Goal: Transaction & Acquisition: Purchase product/service

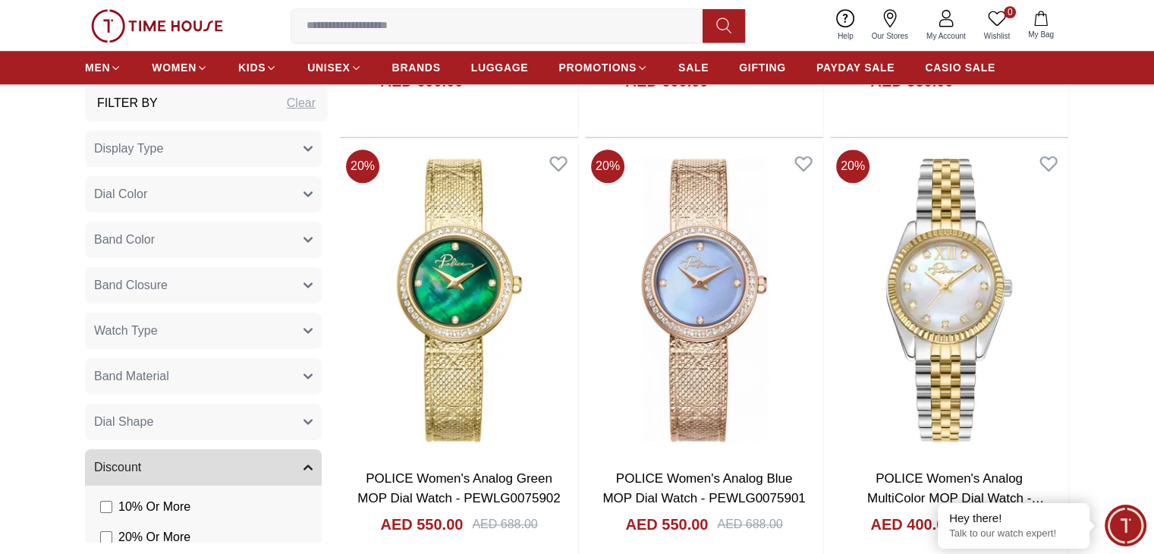
scroll to position [1511, 0]
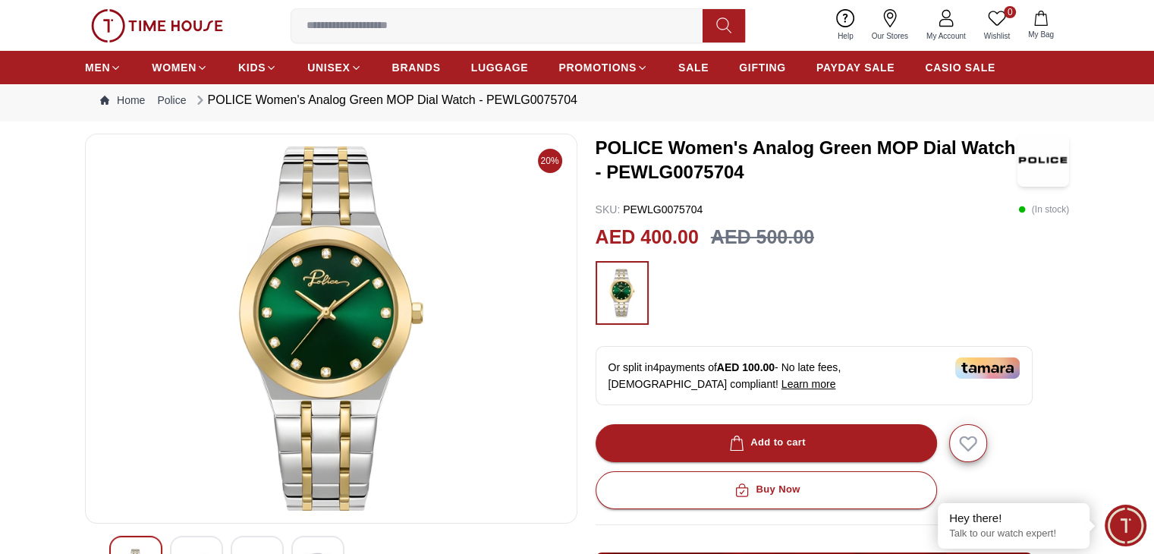
scroll to position [166, 0]
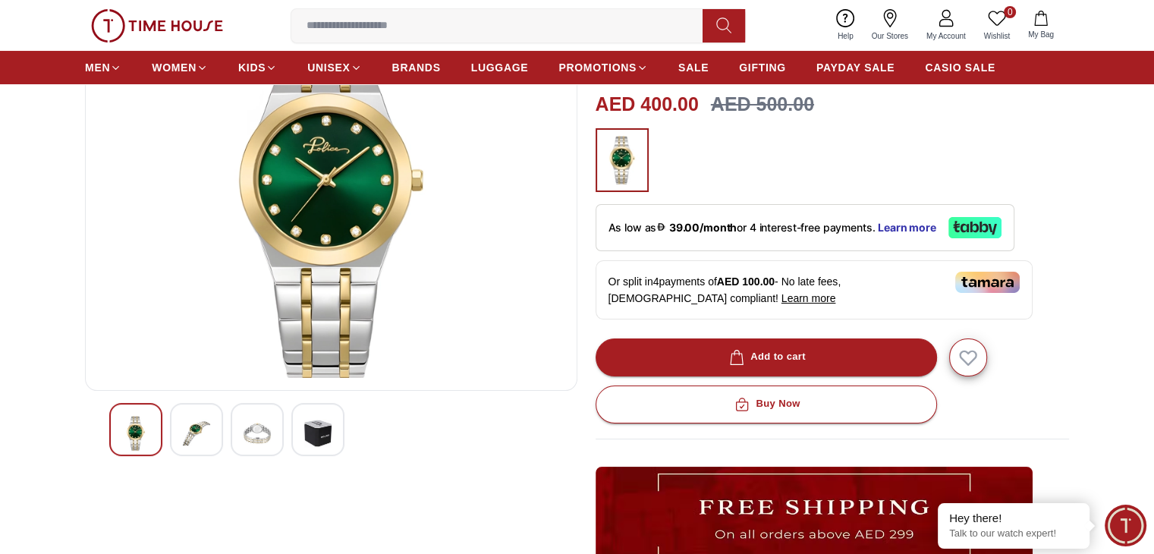
click at [322, 432] on img at bounding box center [317, 433] width 27 height 35
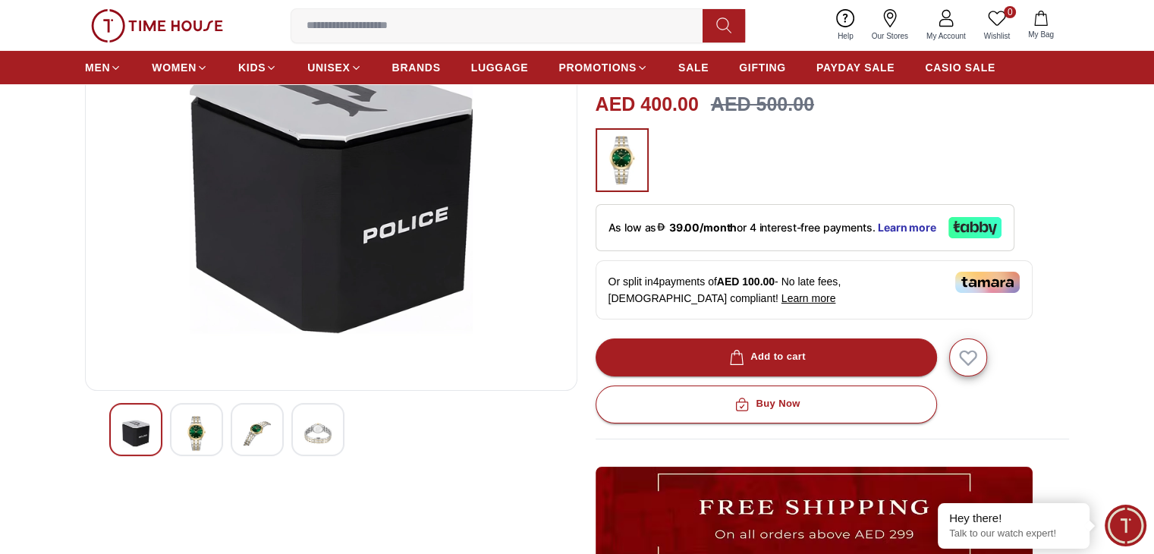
click at [256, 431] on img at bounding box center [257, 433] width 27 height 35
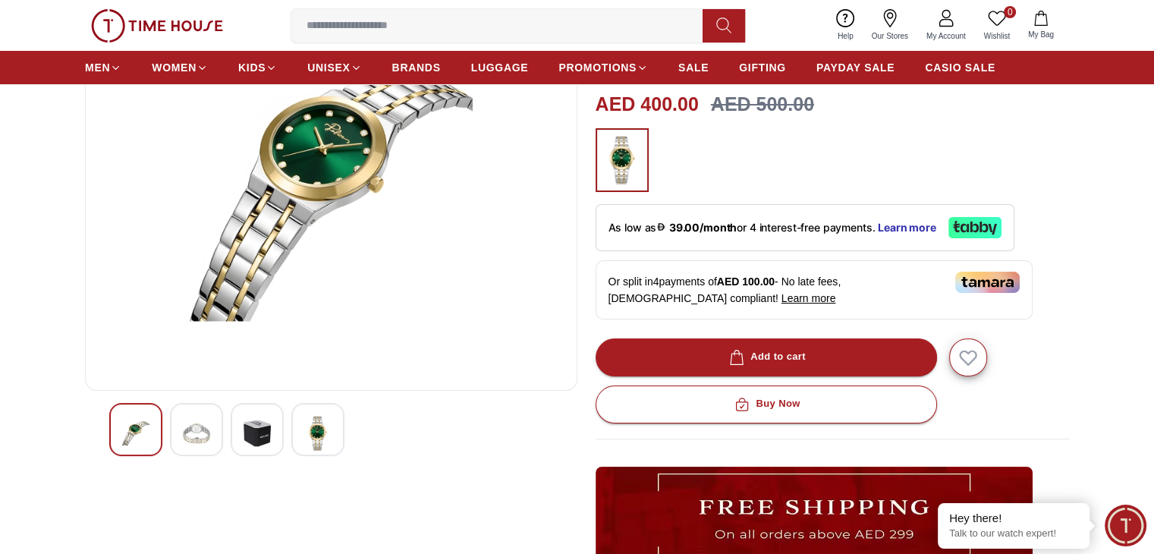
click at [206, 435] on img at bounding box center [196, 433] width 27 height 35
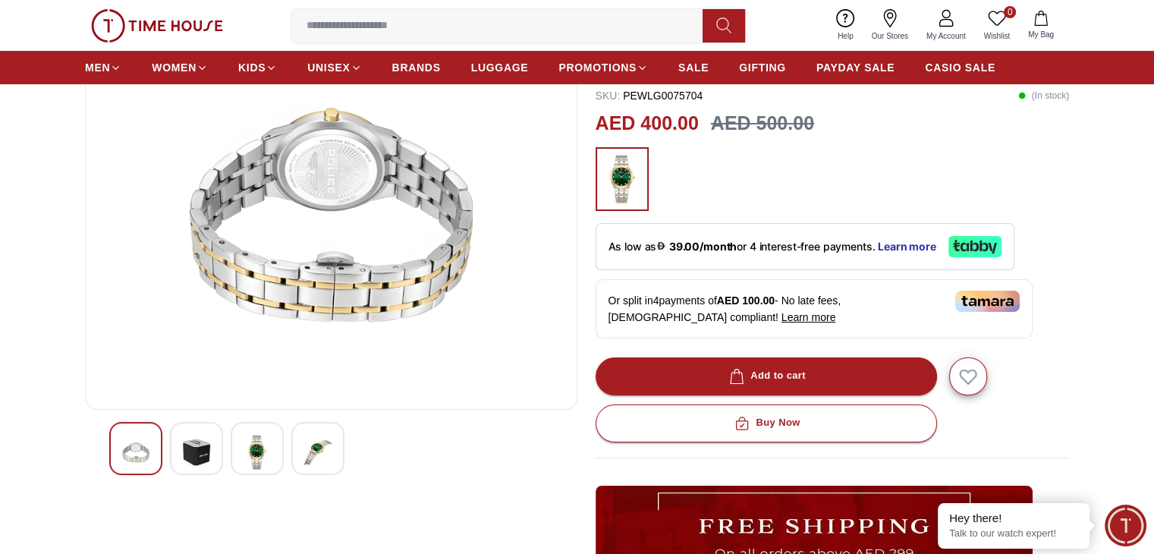
scroll to position [0, 0]
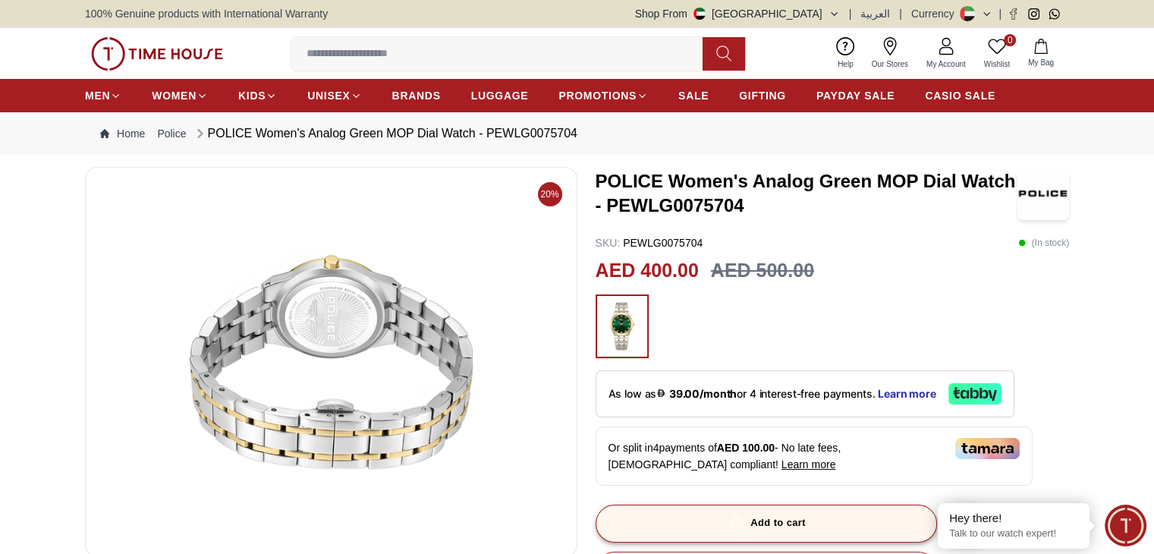
click at [810, 519] on button "Add to cart" at bounding box center [766, 524] width 341 height 38
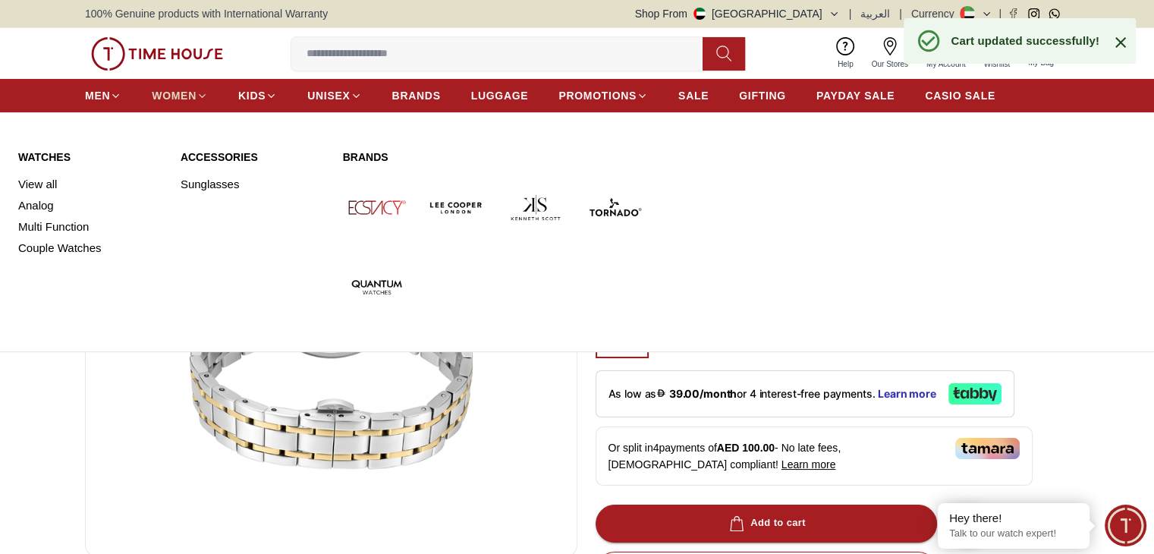
click at [192, 96] on span "WOMEN" at bounding box center [174, 95] width 45 height 15
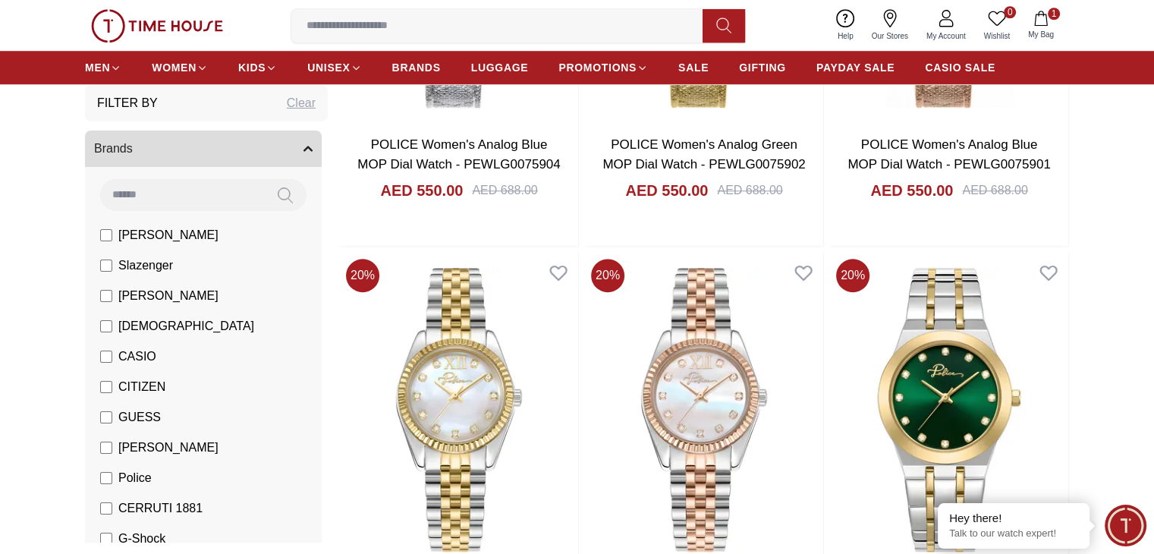
scroll to position [1291, 0]
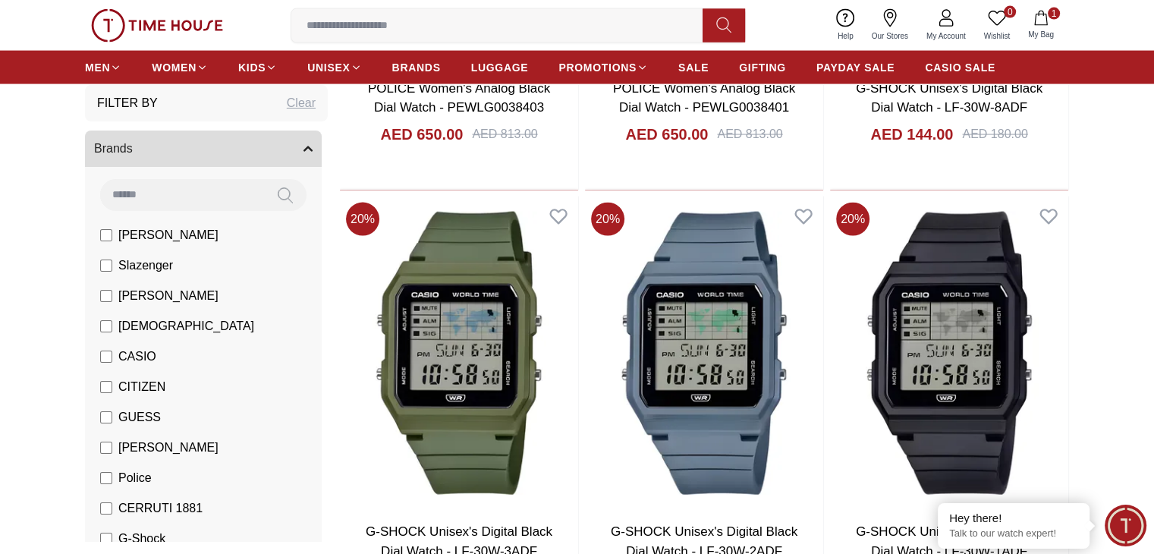
scroll to position [3293, 0]
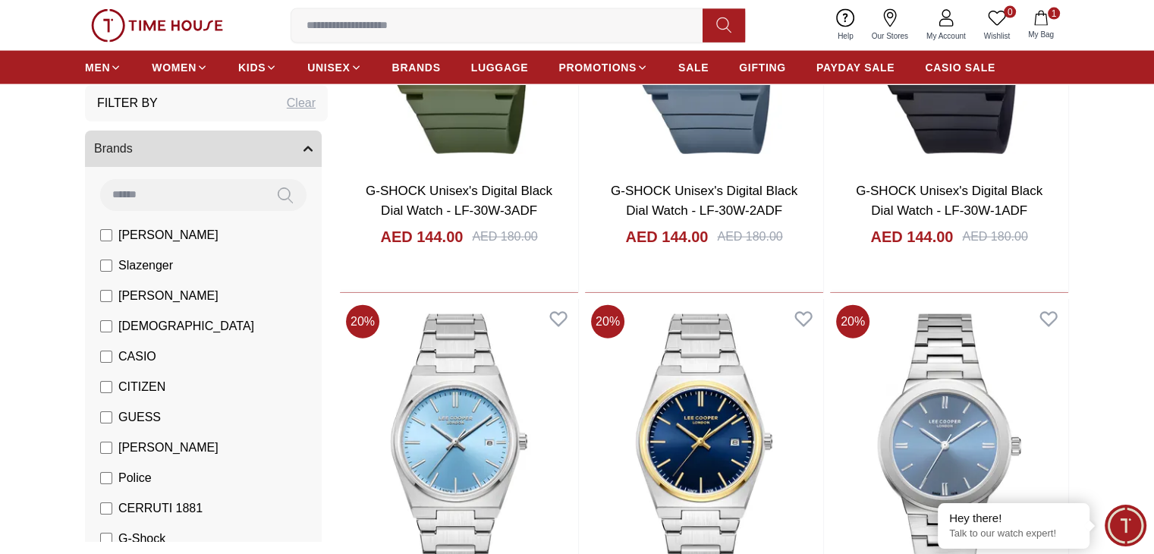
scroll to position [3627, 0]
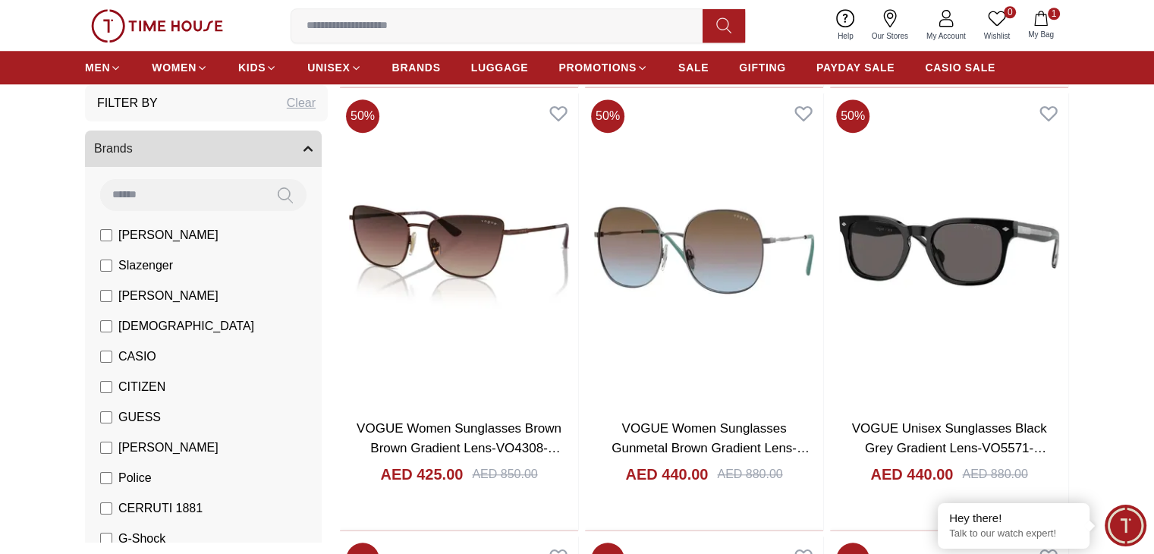
scroll to position [7291, 0]
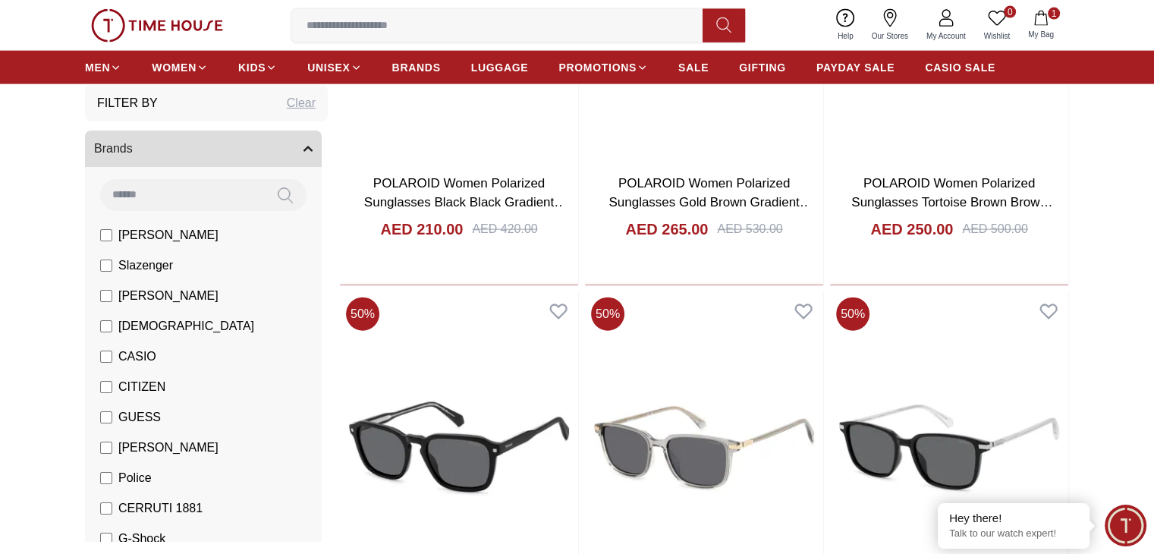
scroll to position [9481, 0]
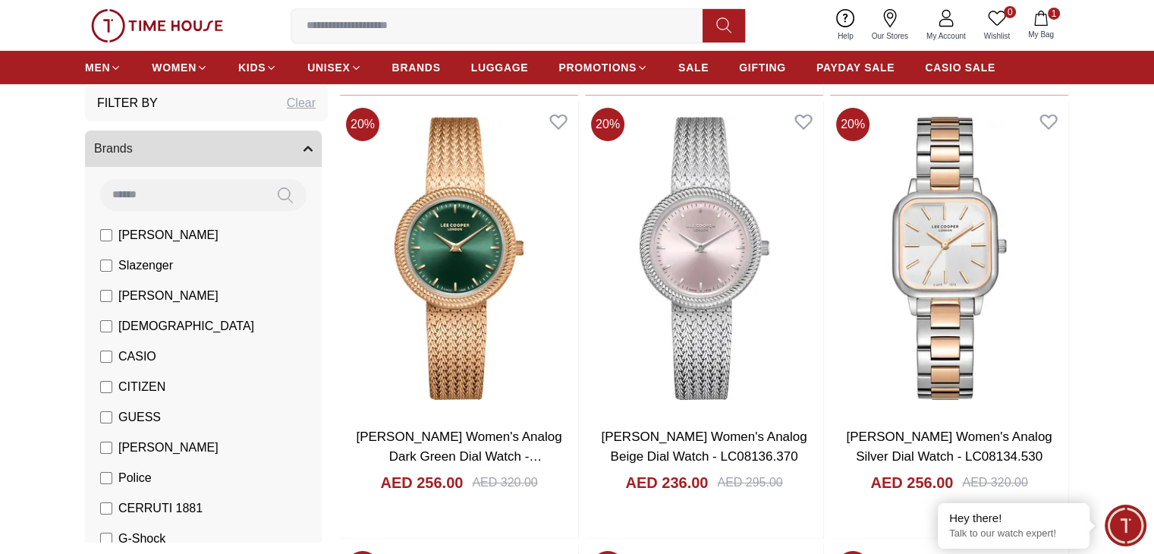
scroll to position [11245, 0]
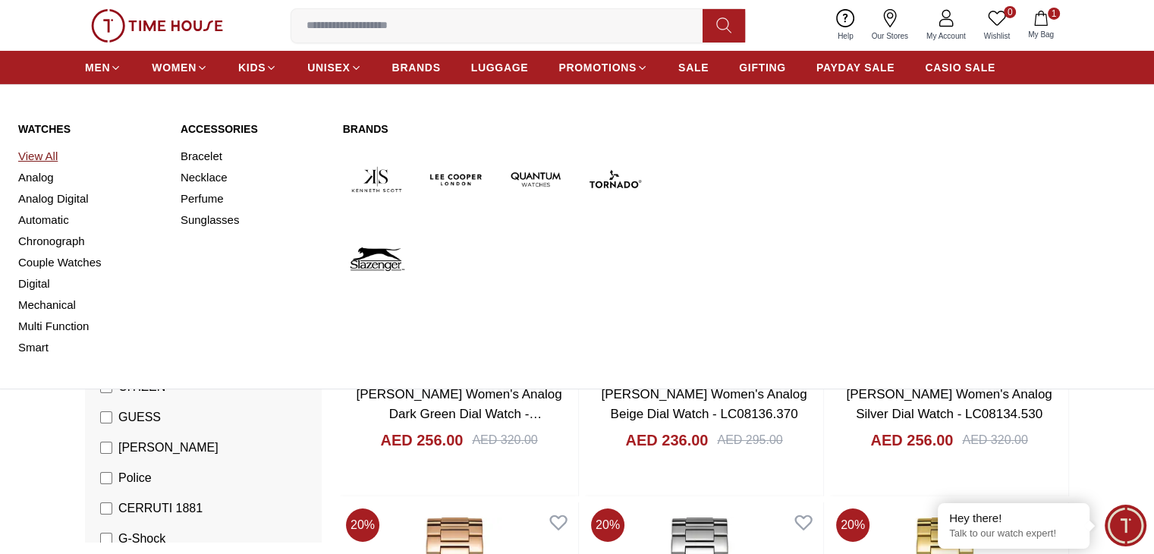
click at [42, 150] on link "View All" at bounding box center [90, 156] width 144 height 21
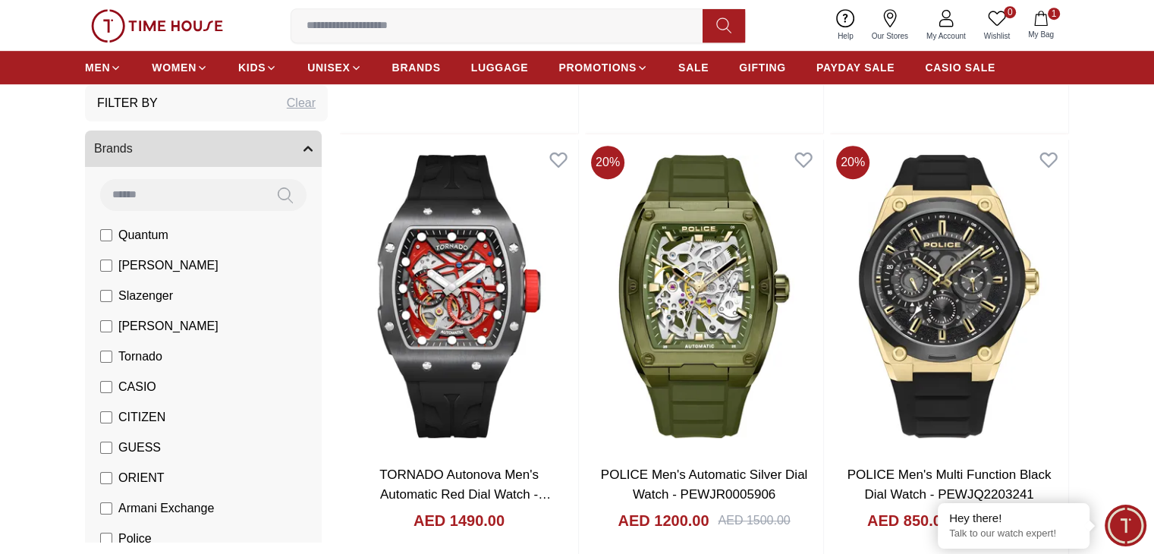
scroll to position [1453, 0]
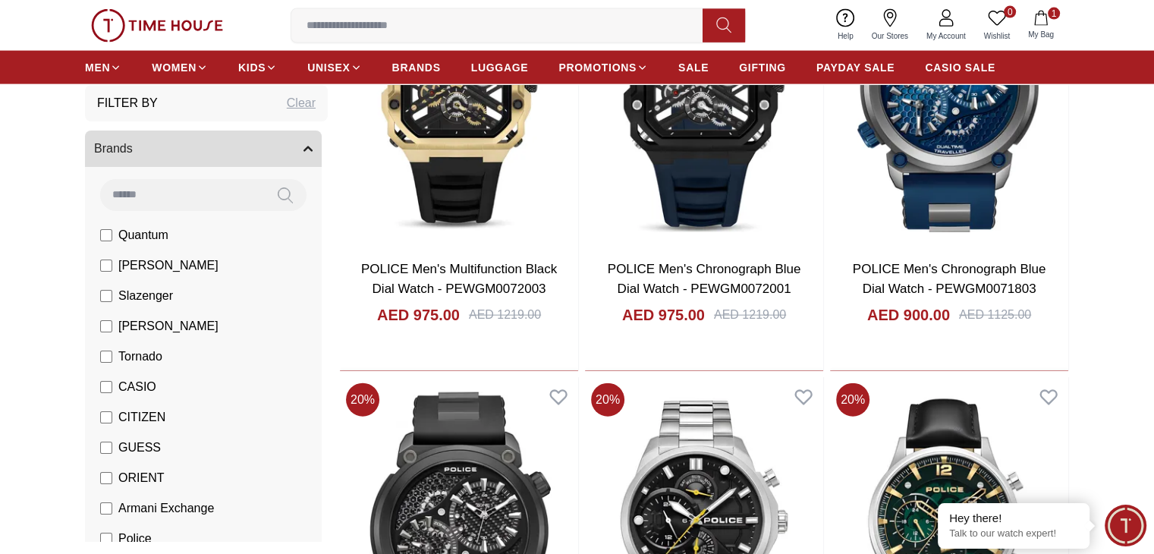
scroll to position [3875, 0]
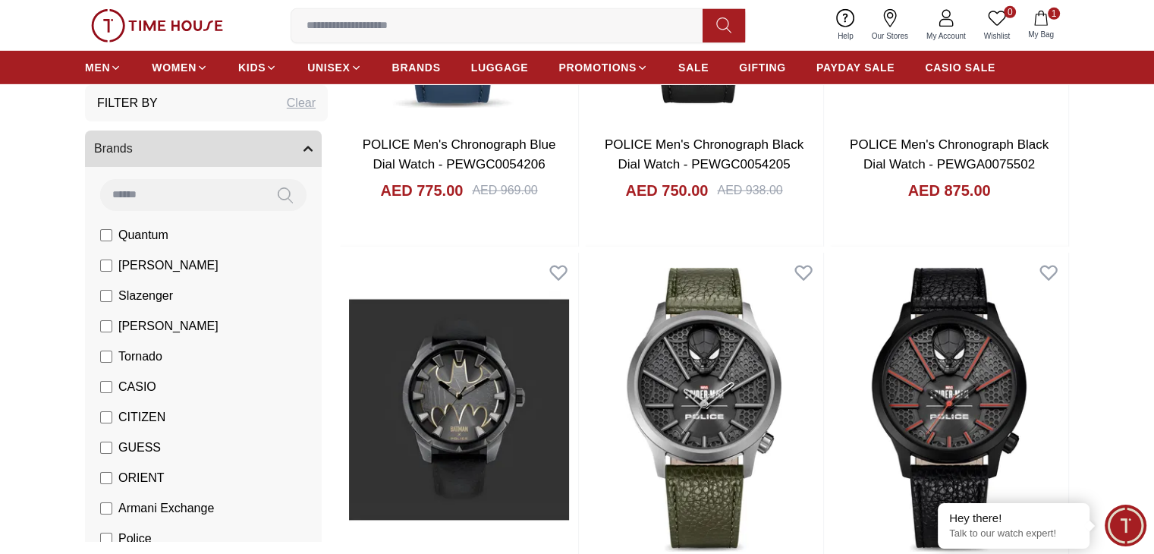
scroll to position [5328, 0]
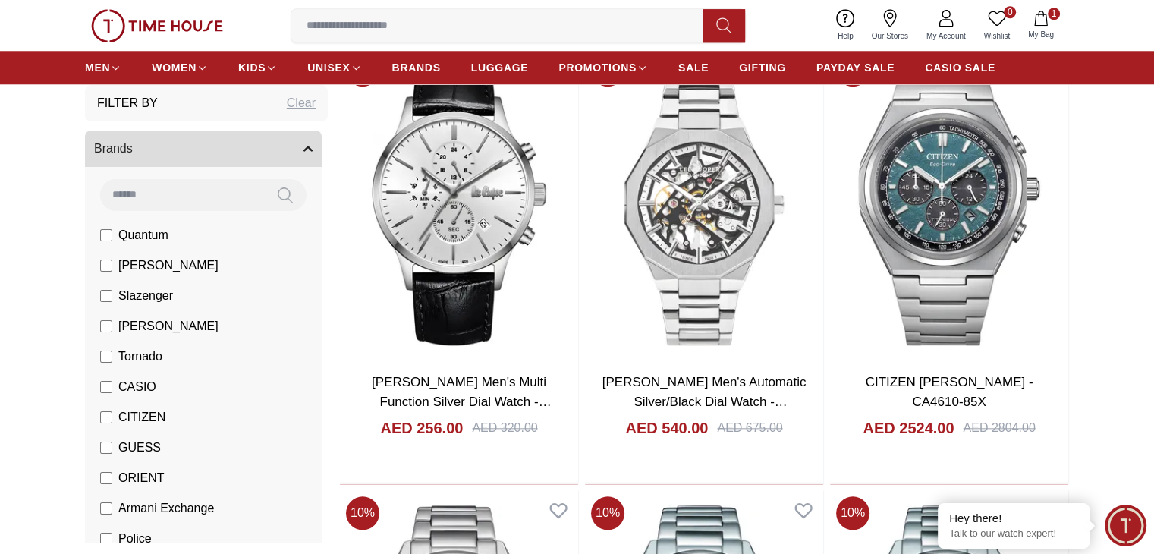
scroll to position [7356, 0]
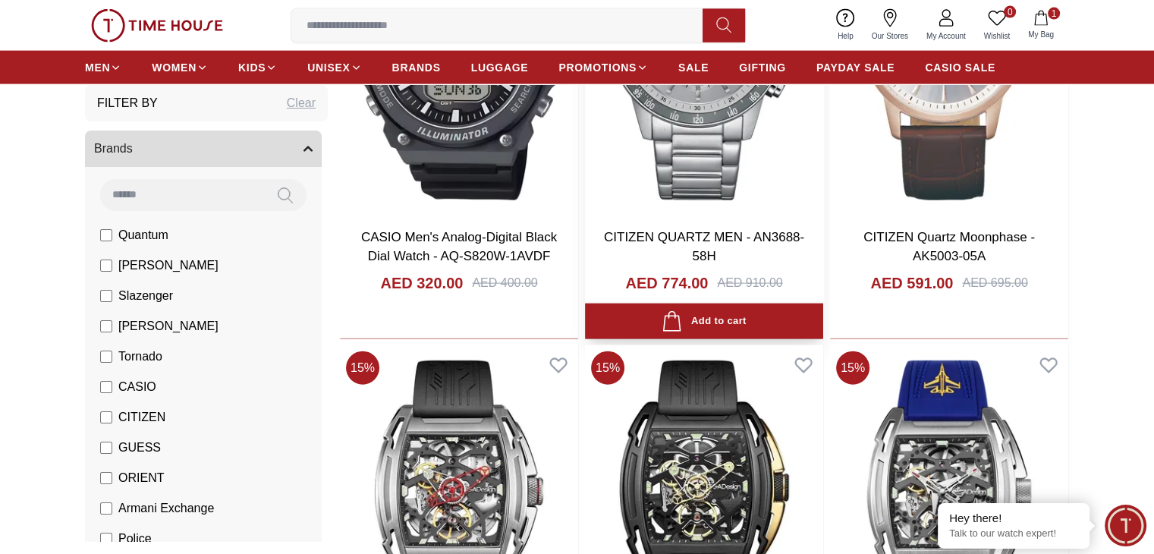
scroll to position [9202, 0]
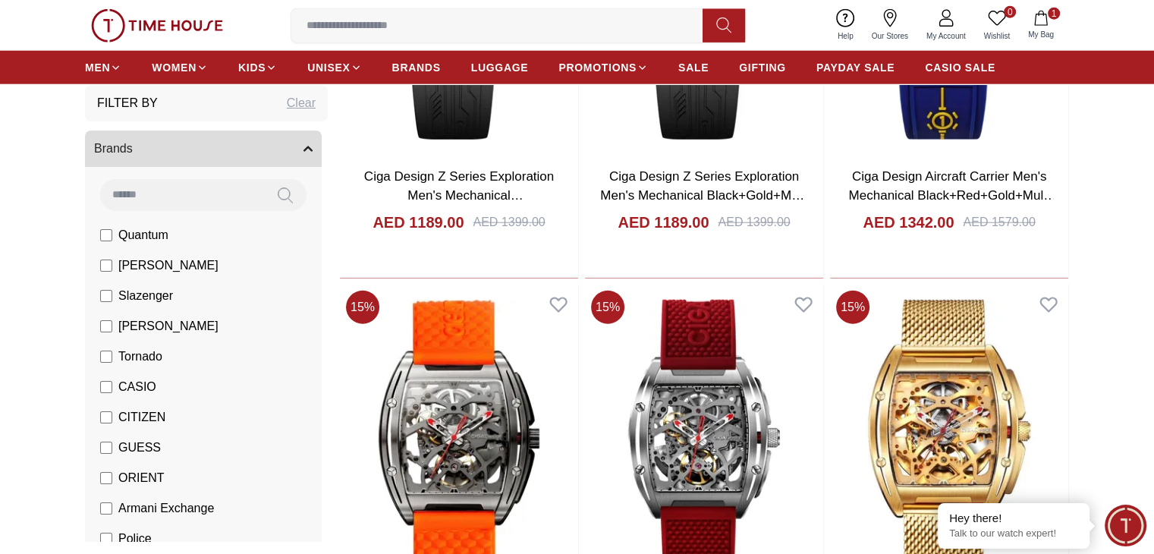
scroll to position [10171, 0]
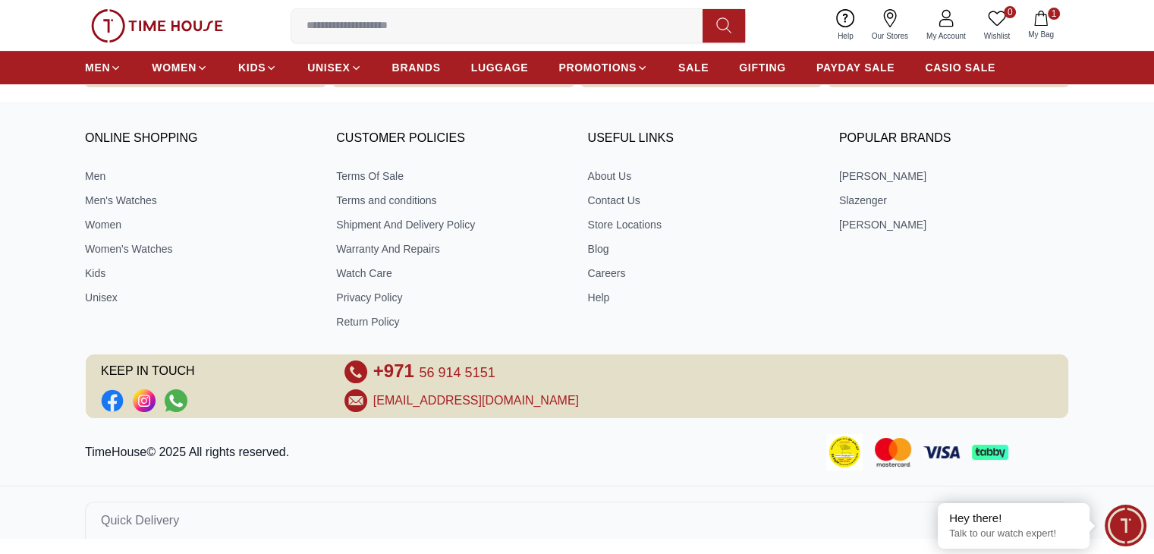
scroll to position [649, 0]
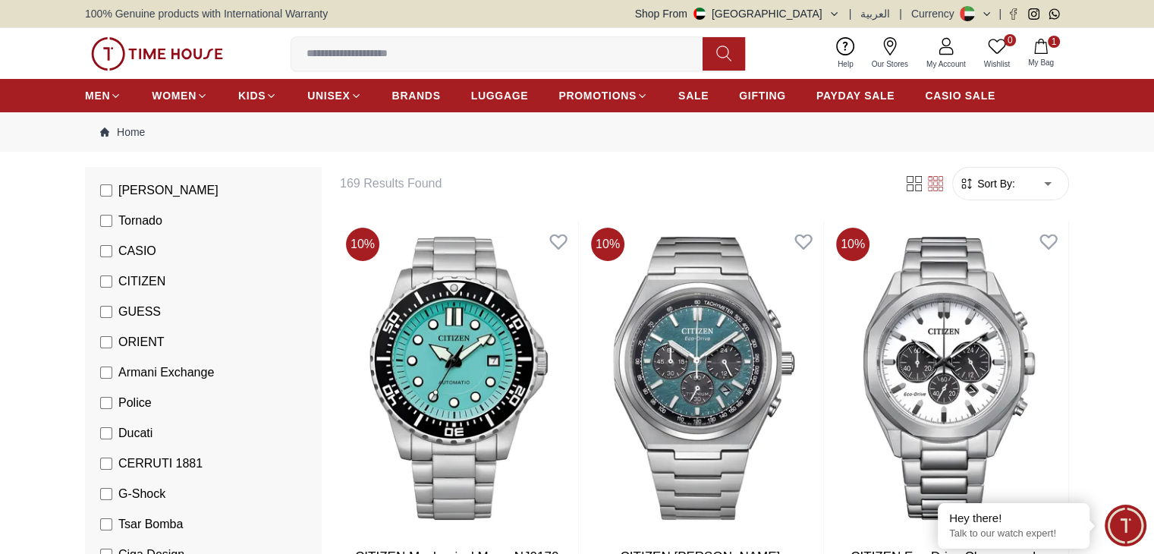
scroll to position [252, 0]
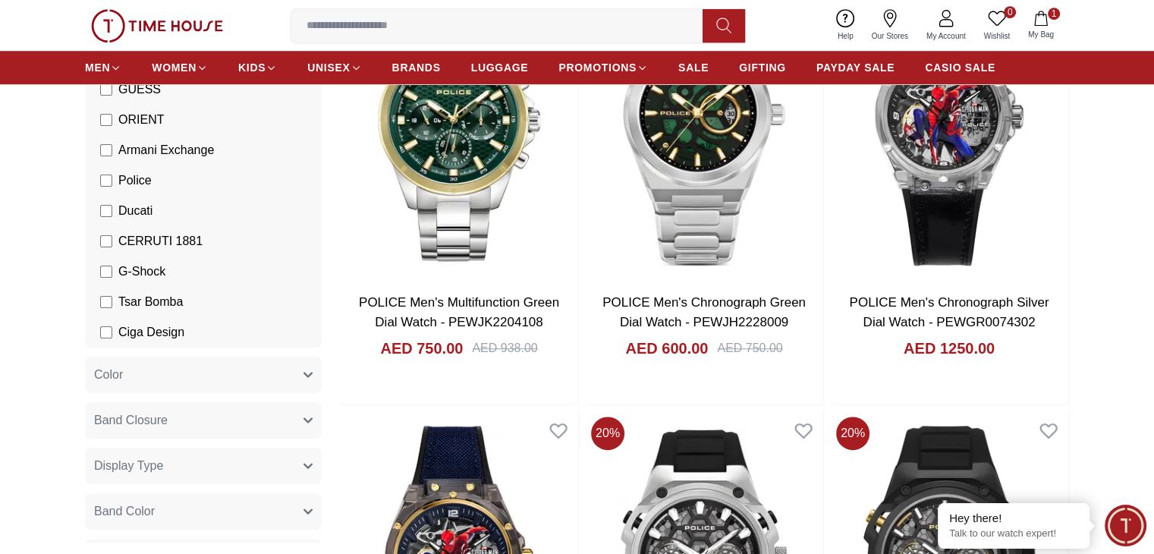
scroll to position [1426, 0]
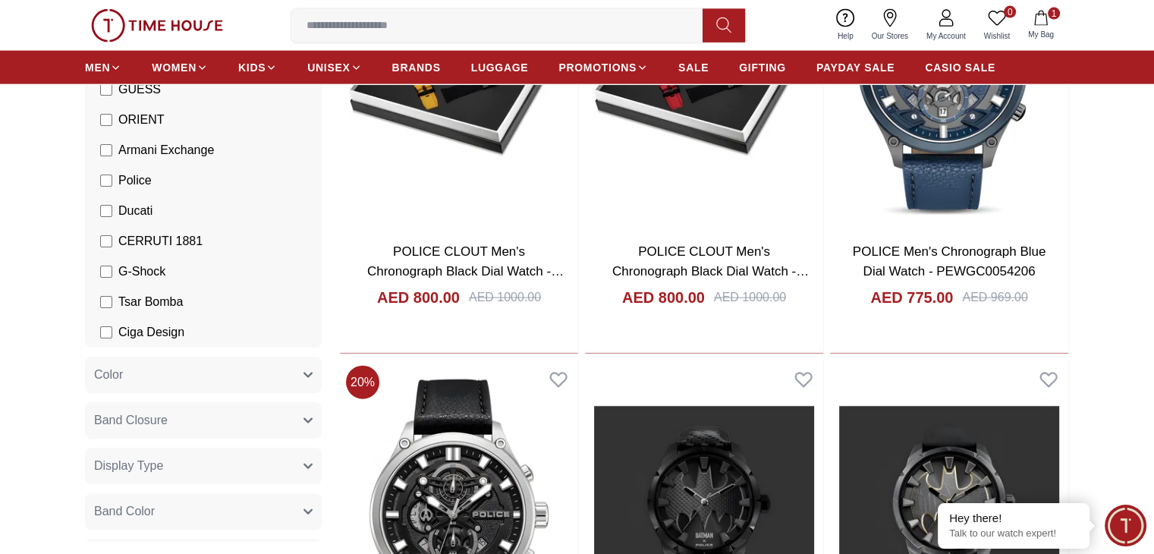
scroll to position [3499, 0]
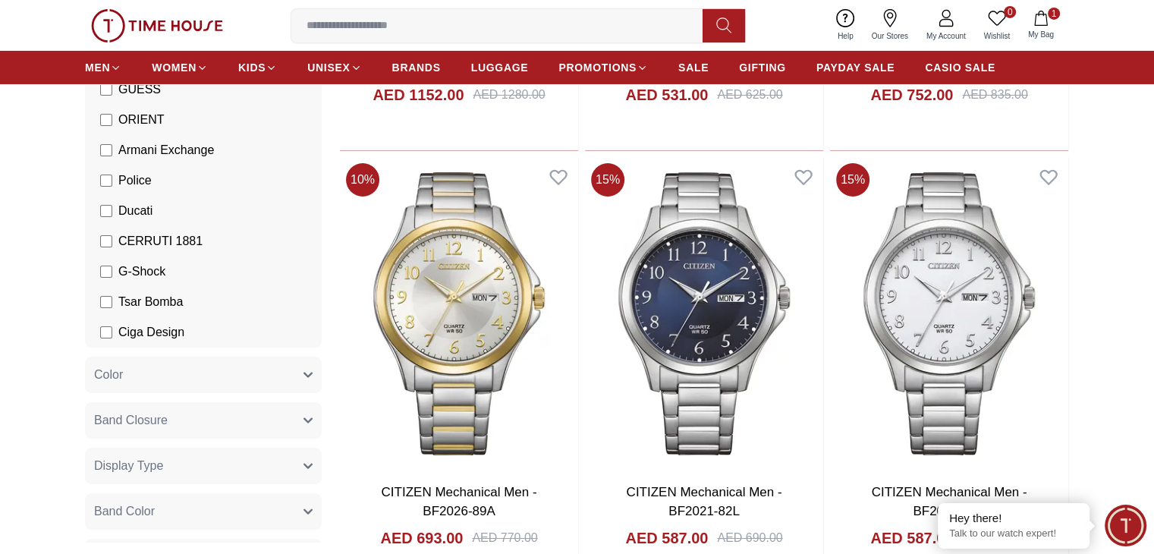
scroll to position [5444, 0]
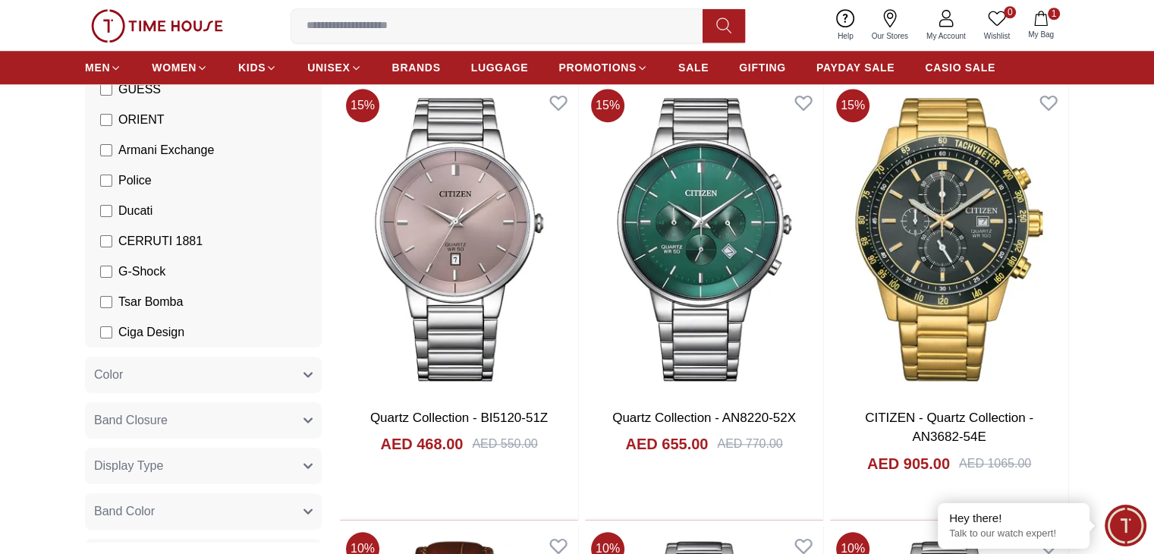
scroll to position [7289, 0]
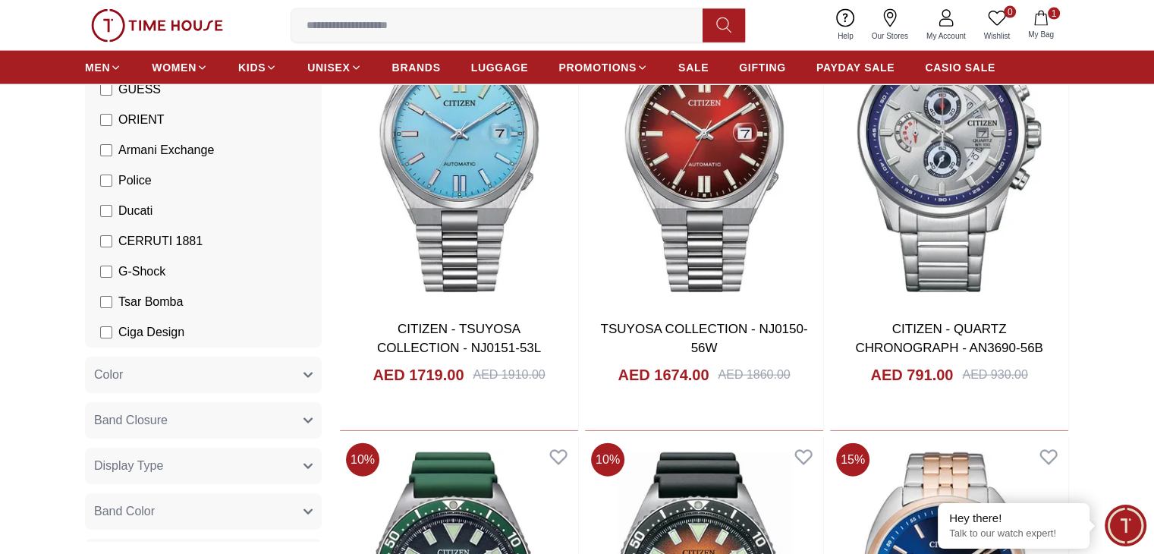
scroll to position [9089, 0]
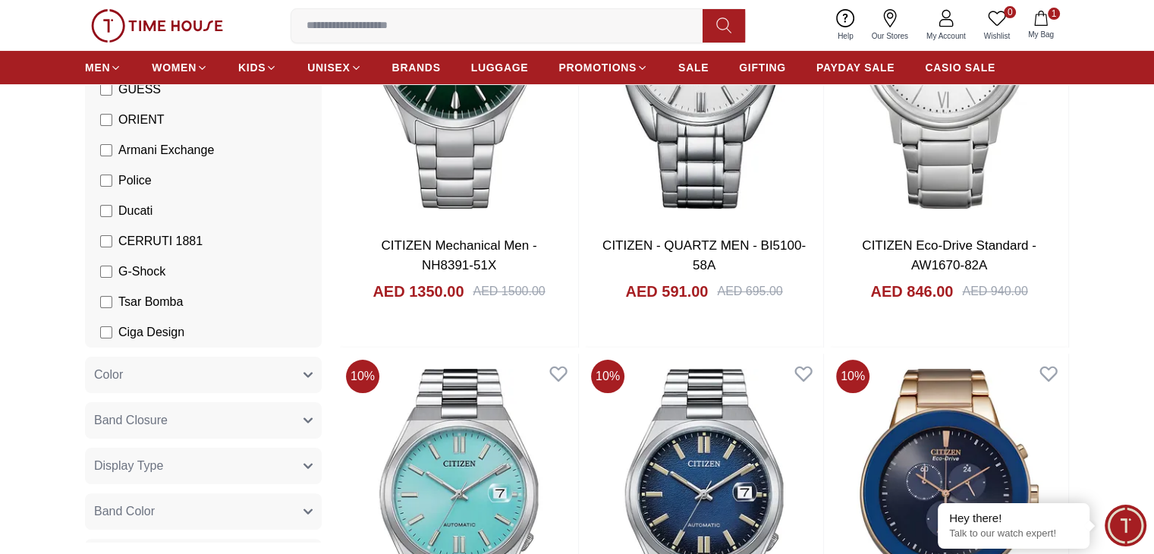
scroll to position [11310, 0]
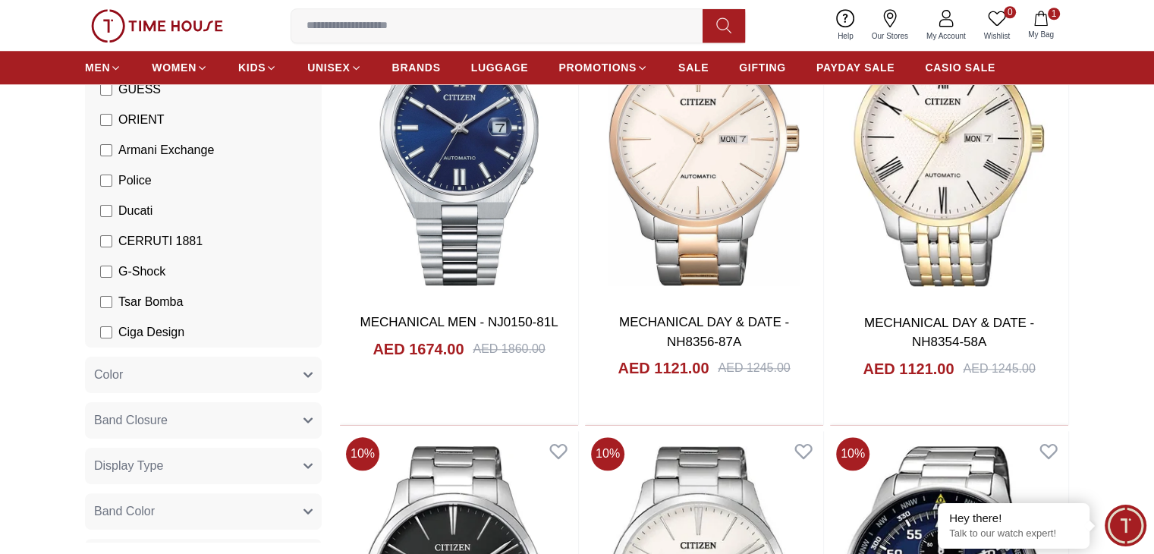
scroll to position [13071, 0]
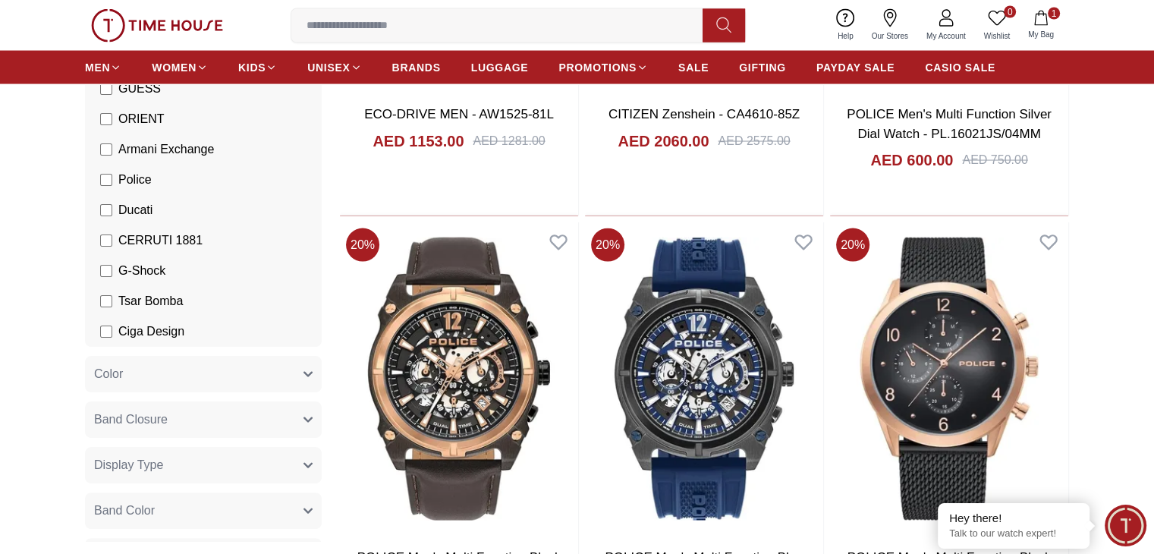
scroll to position [15050, 0]
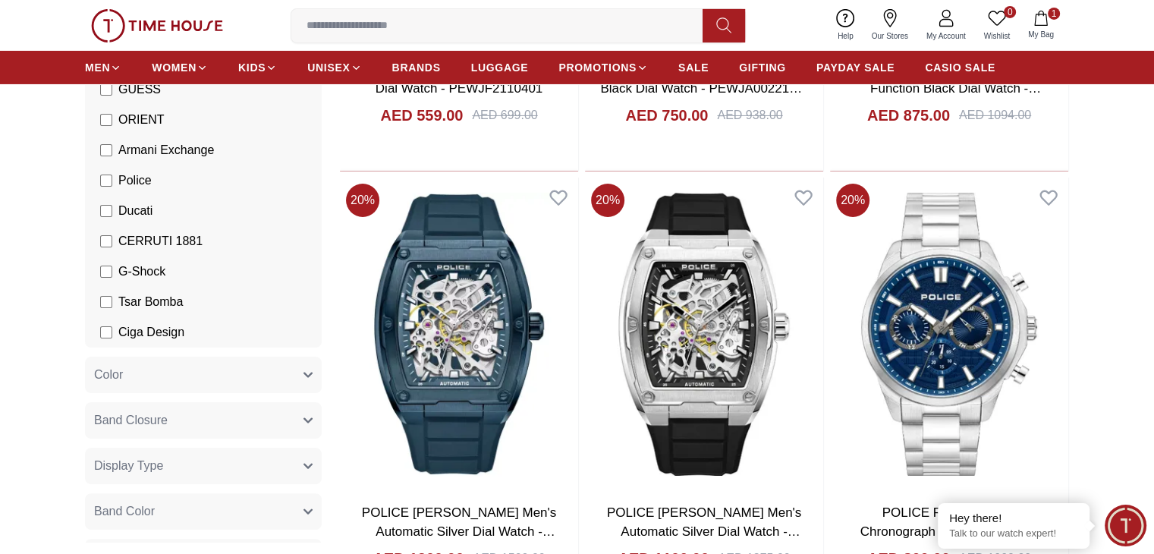
scroll to position [16912, 0]
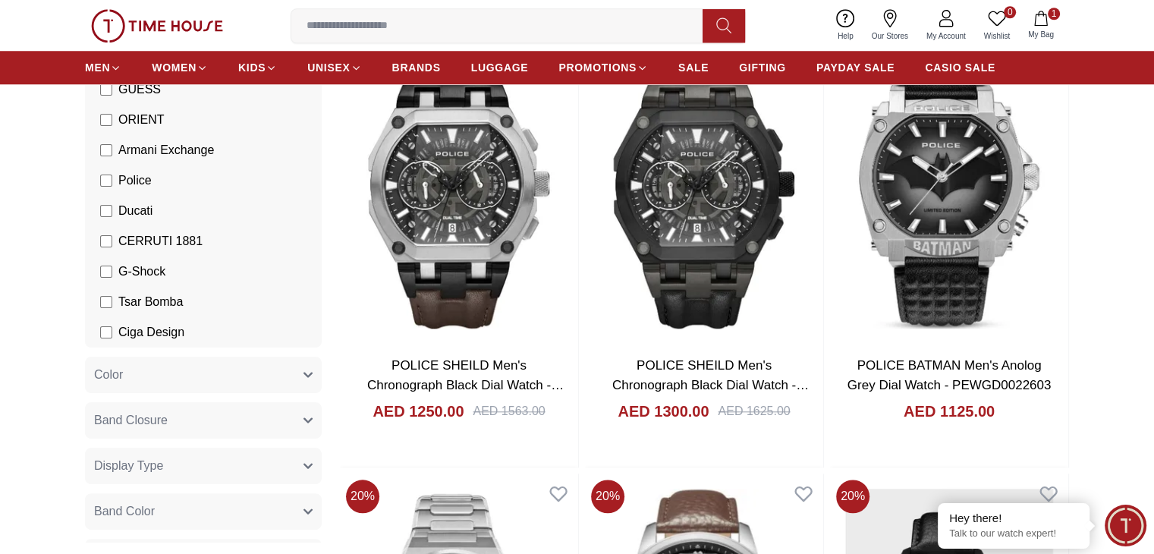
scroll to position [18796, 0]
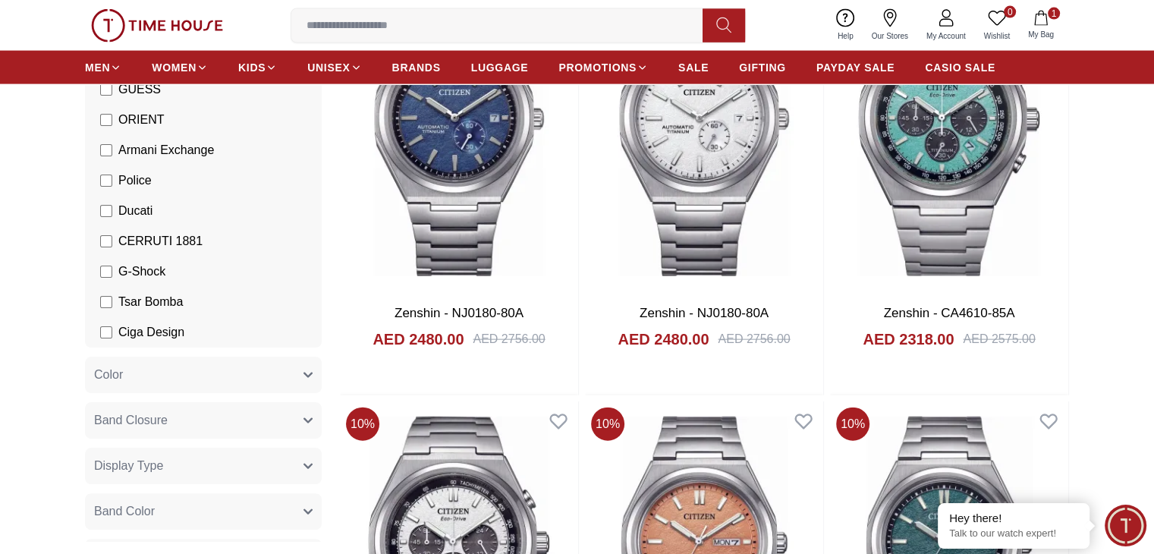
scroll to position [20721, 0]
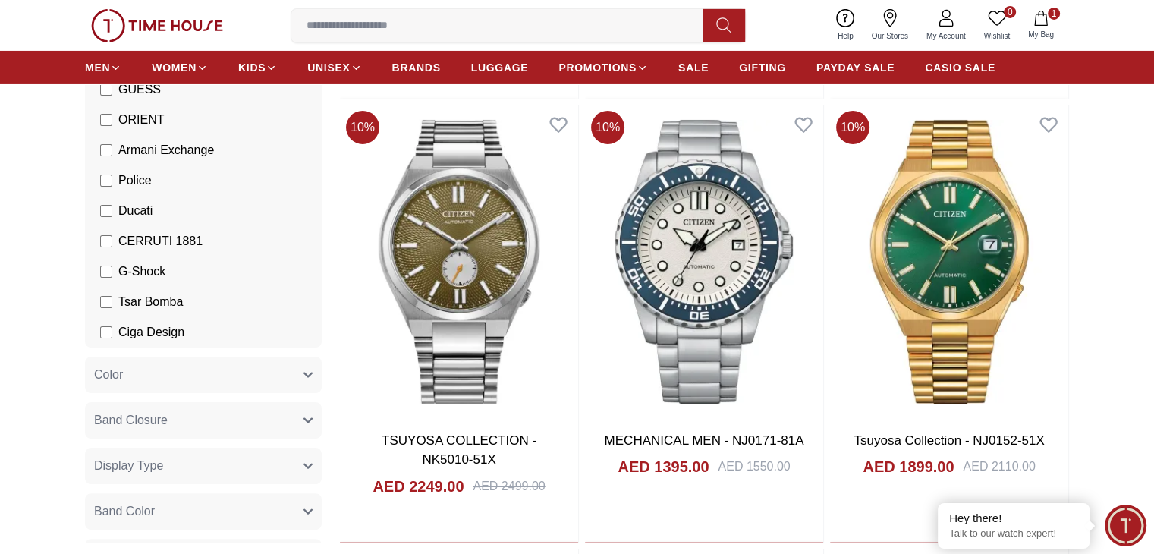
scroll to position [22650, 0]
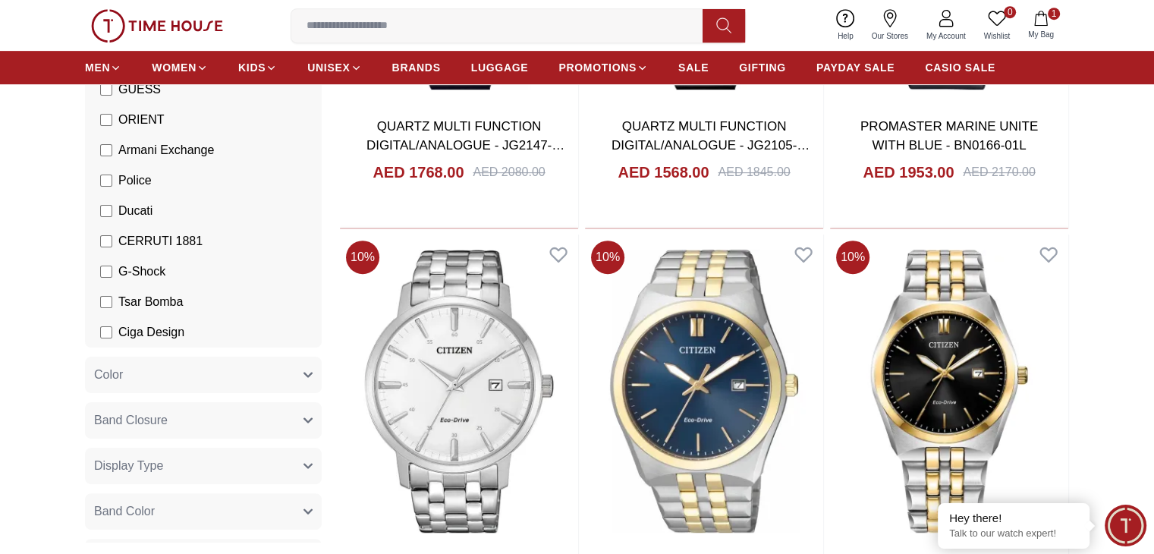
scroll to position [23804, 0]
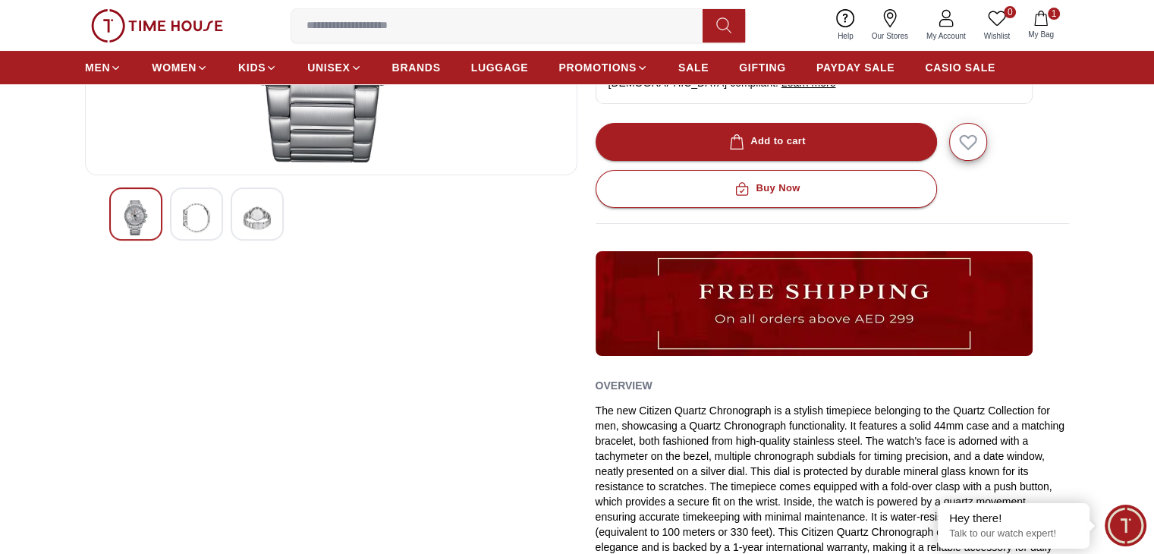
scroll to position [385, 0]
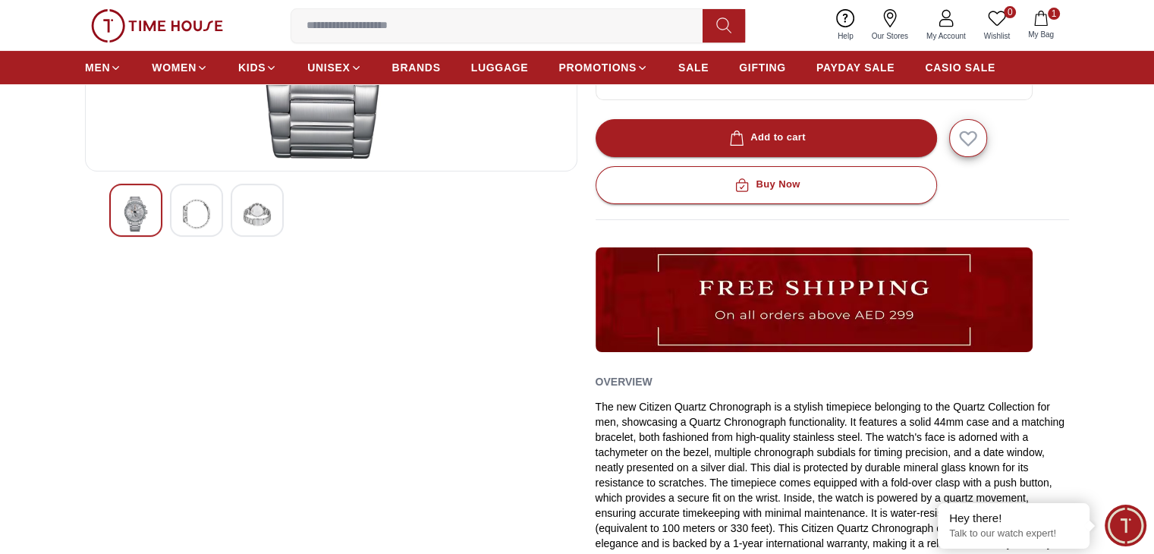
click at [256, 214] on img at bounding box center [257, 214] width 27 height 35
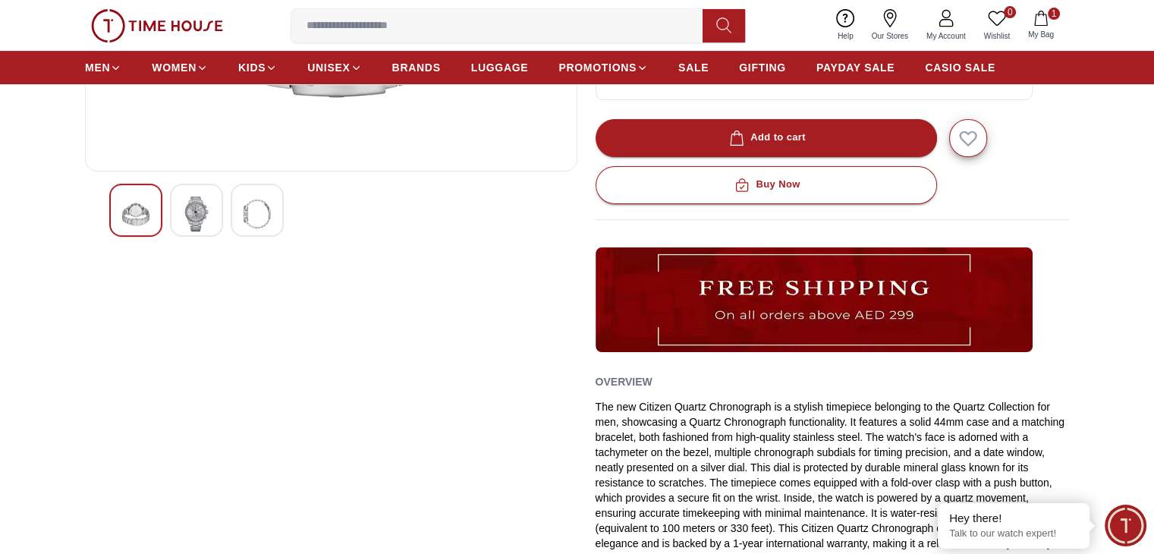
click at [210, 214] on div at bounding box center [196, 210] width 53 height 53
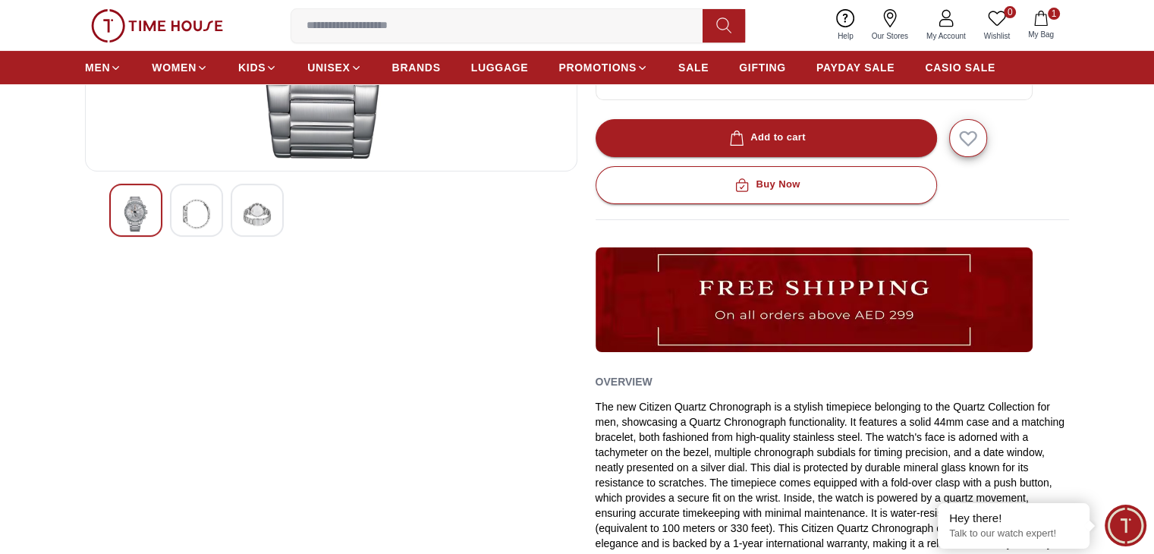
scroll to position [0, 0]
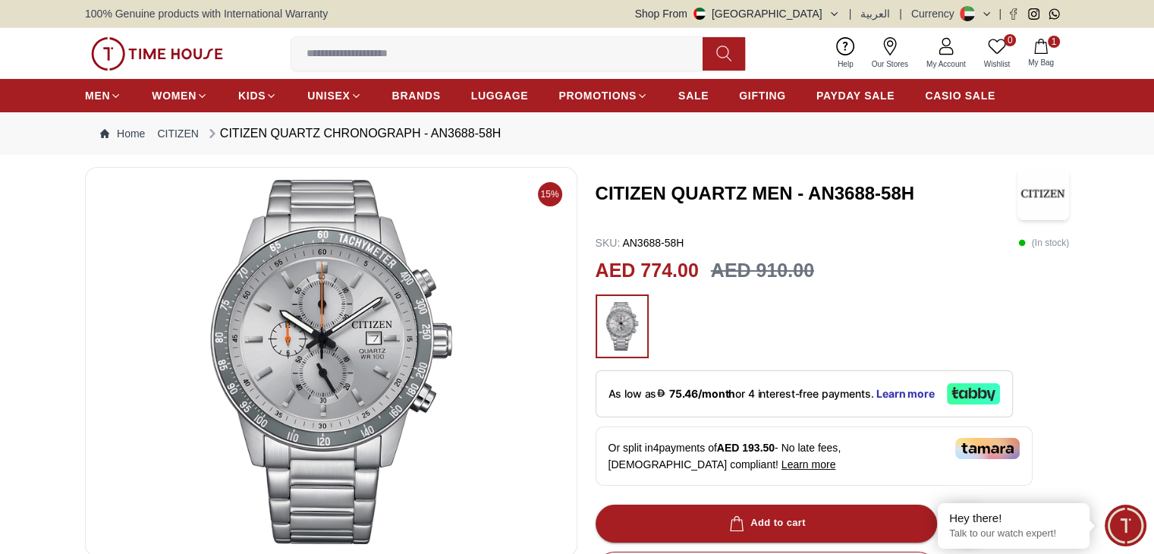
drag, startPoint x: 285, startPoint y: 325, endPoint x: 0, endPoint y: 246, distance: 295.3
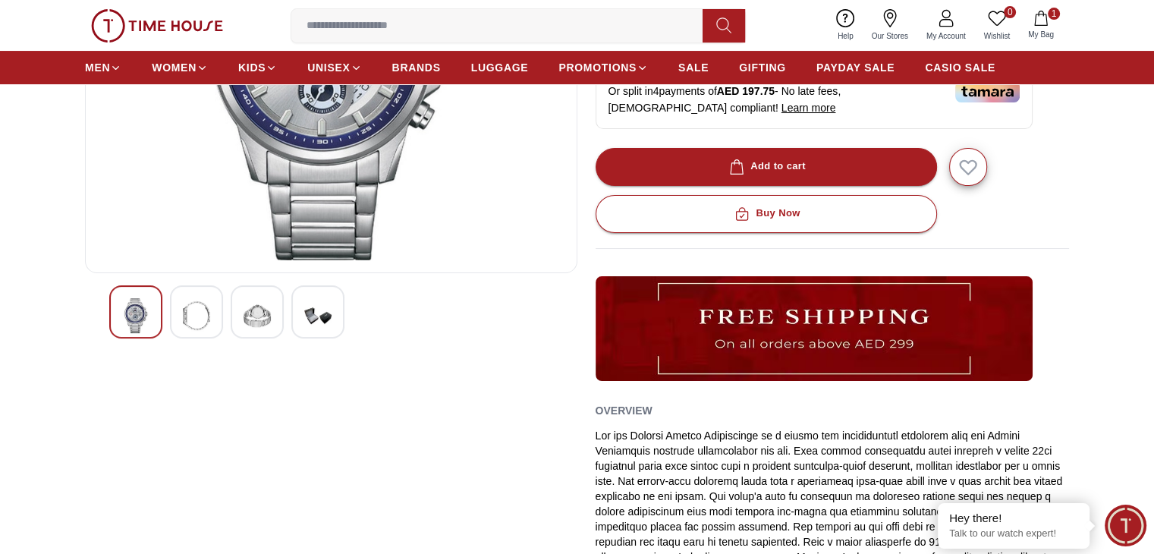
scroll to position [323, 0]
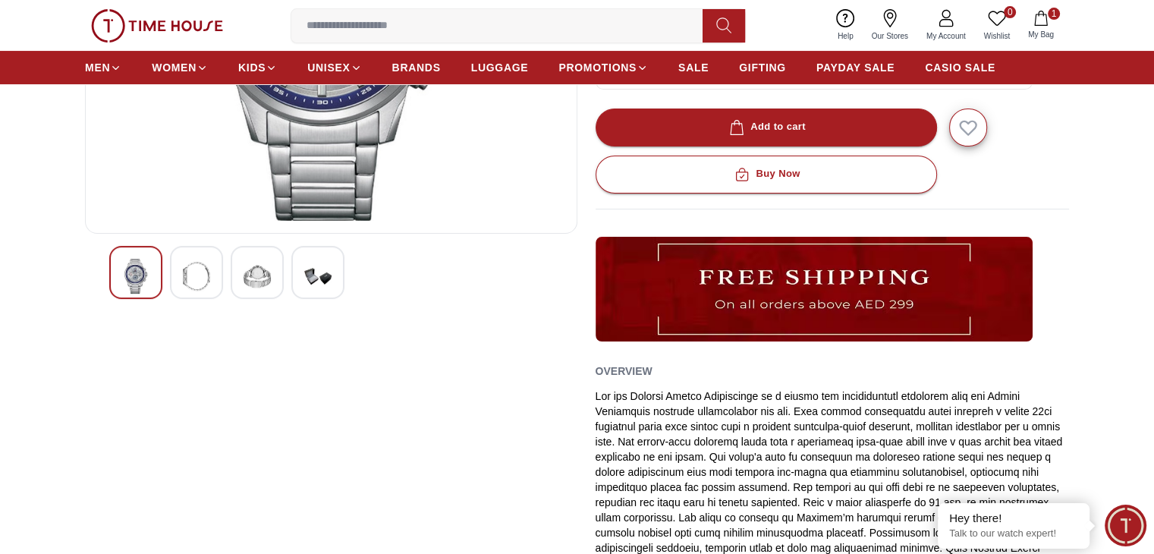
click at [321, 265] on img at bounding box center [317, 276] width 27 height 35
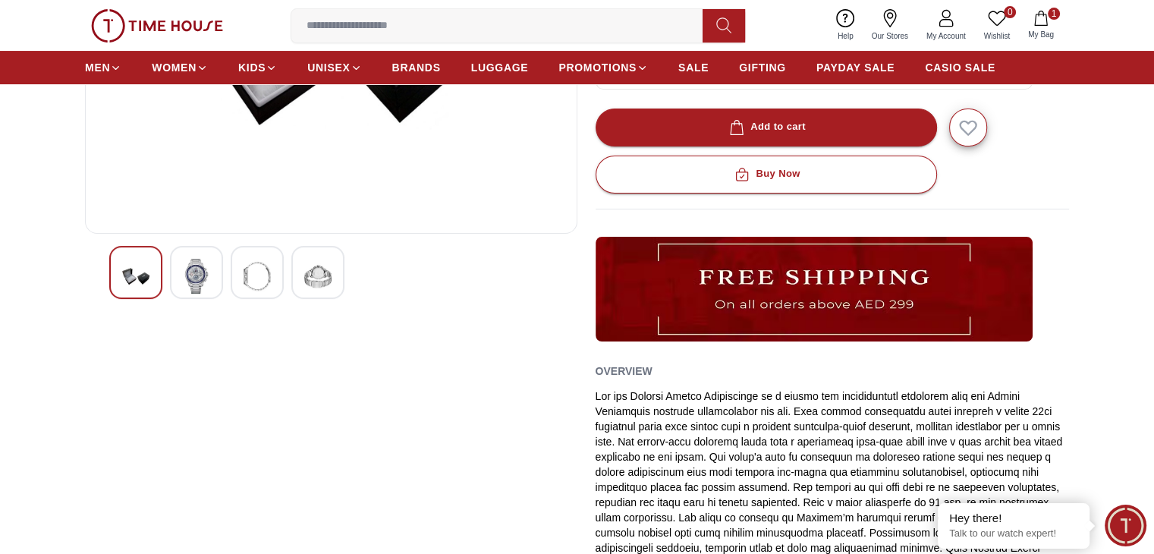
scroll to position [194, 0]
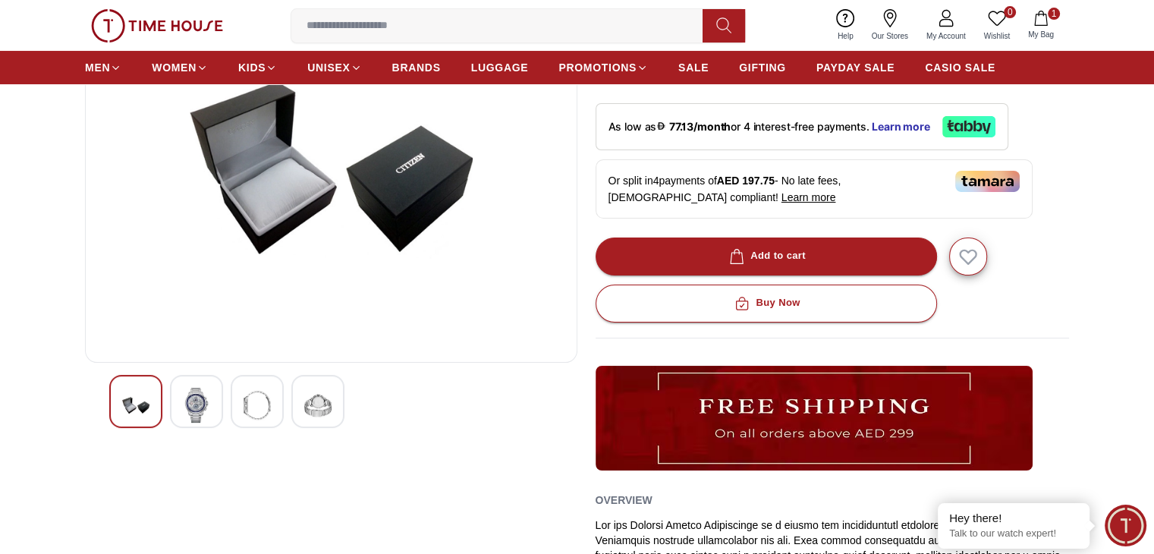
click at [258, 398] on img at bounding box center [257, 405] width 27 height 35
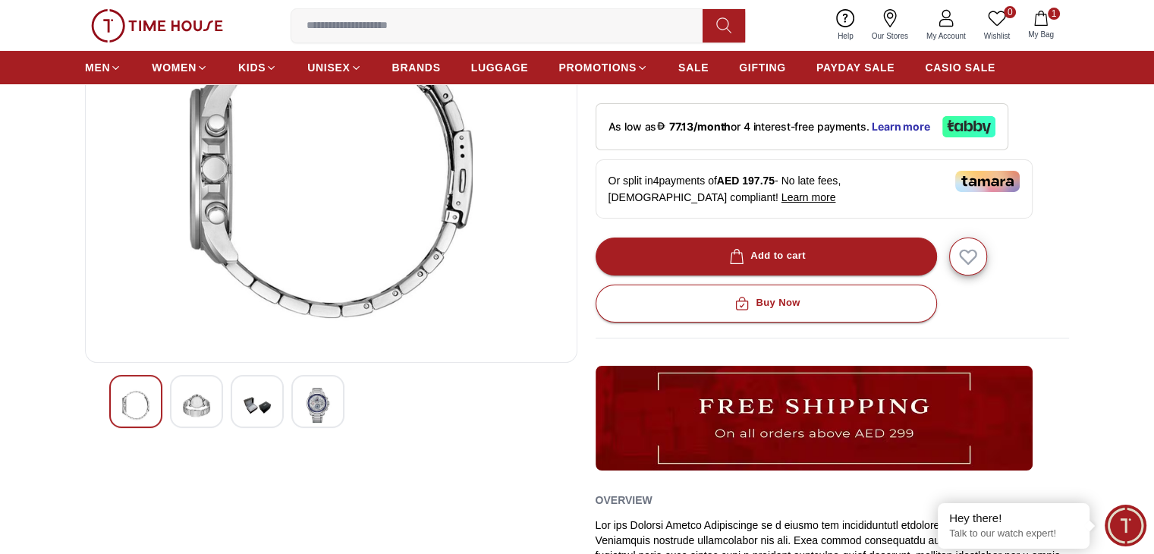
click at [210, 401] on div at bounding box center [196, 401] width 53 height 53
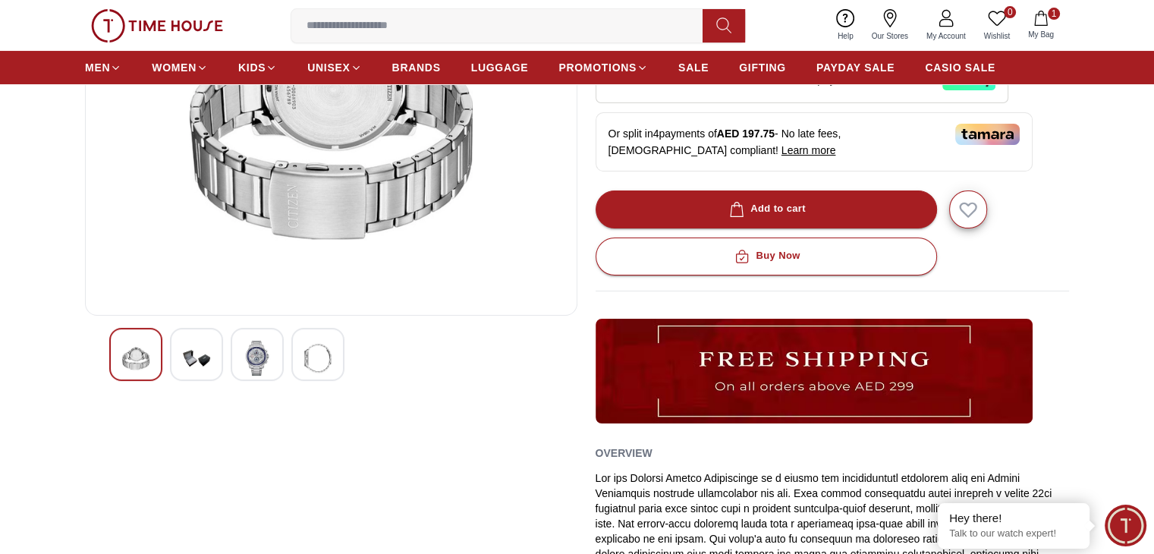
scroll to position [244, 0]
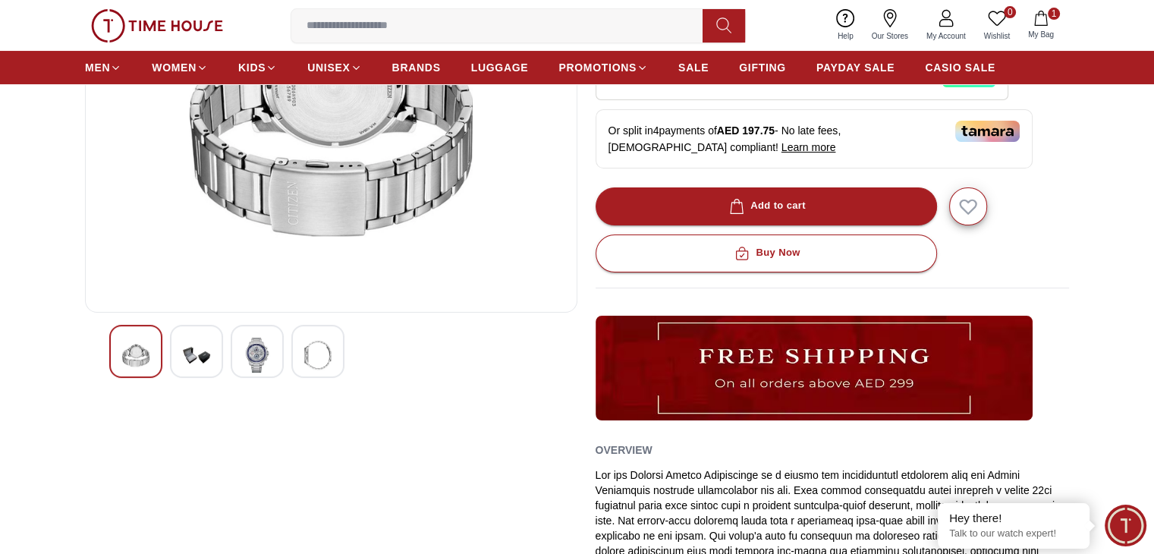
click at [264, 361] on img at bounding box center [257, 355] width 27 height 35
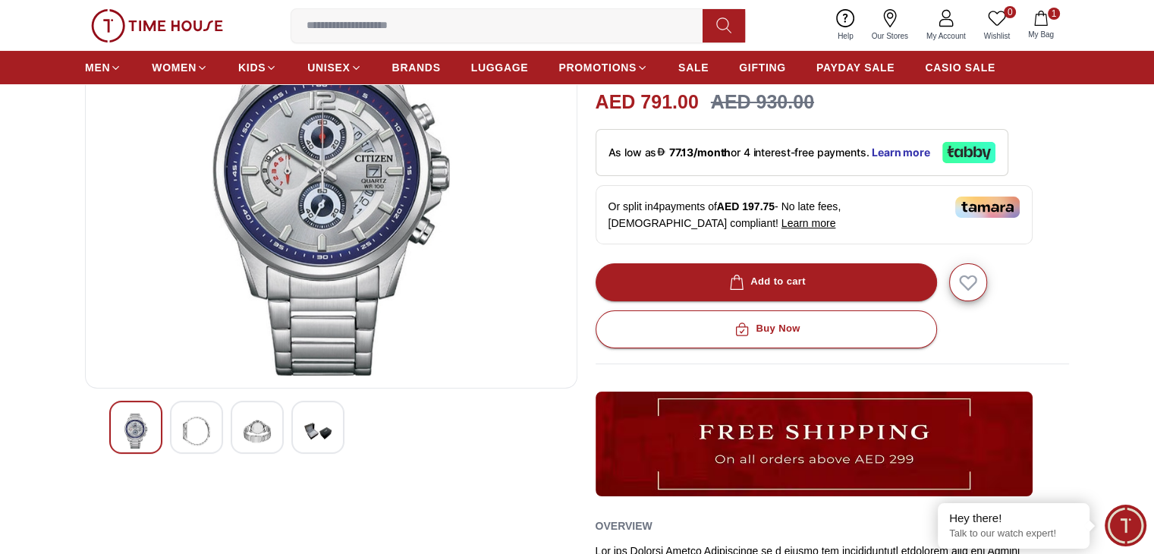
scroll to position [0, 0]
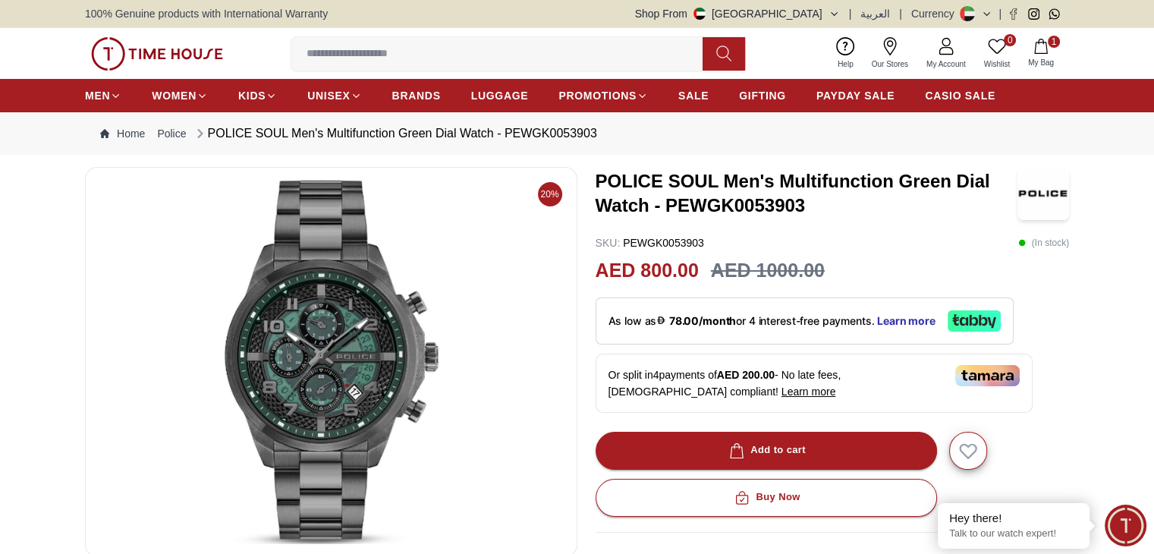
scroll to position [314, 0]
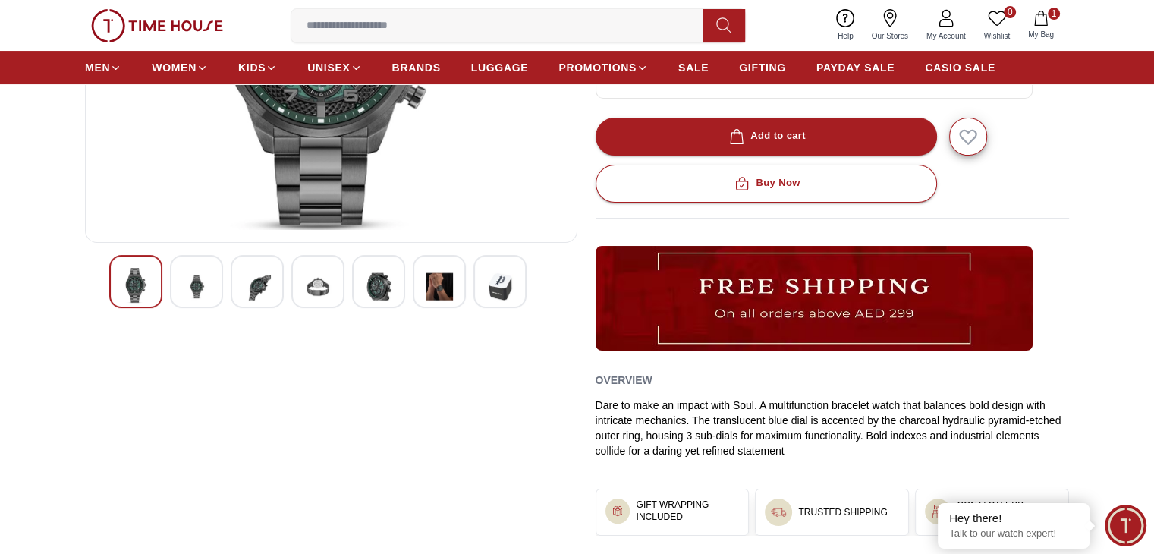
click at [187, 282] on img at bounding box center [196, 286] width 27 height 37
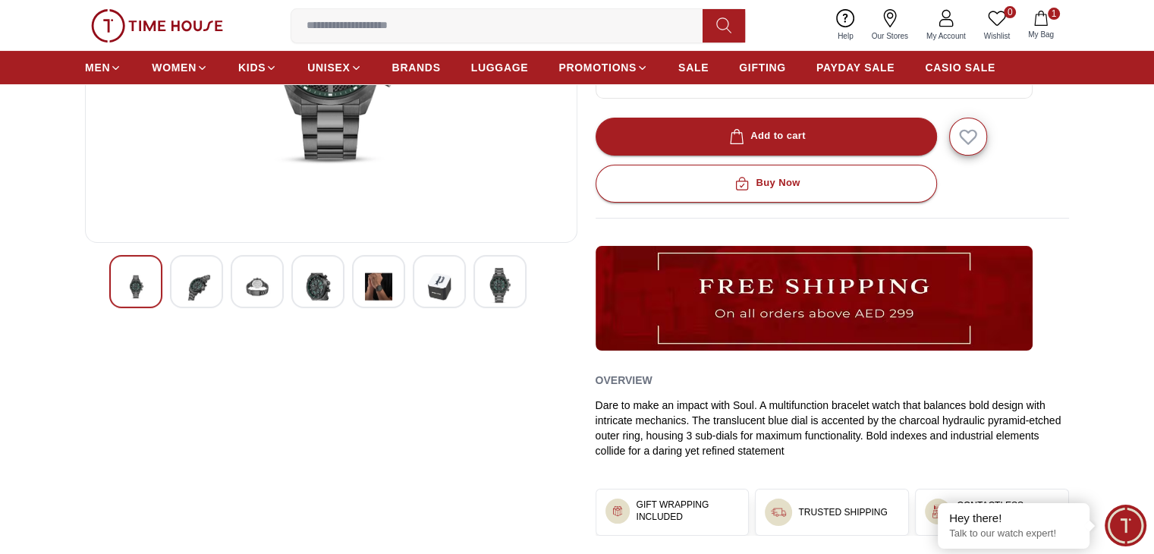
click at [242, 288] on div at bounding box center [257, 281] width 53 height 53
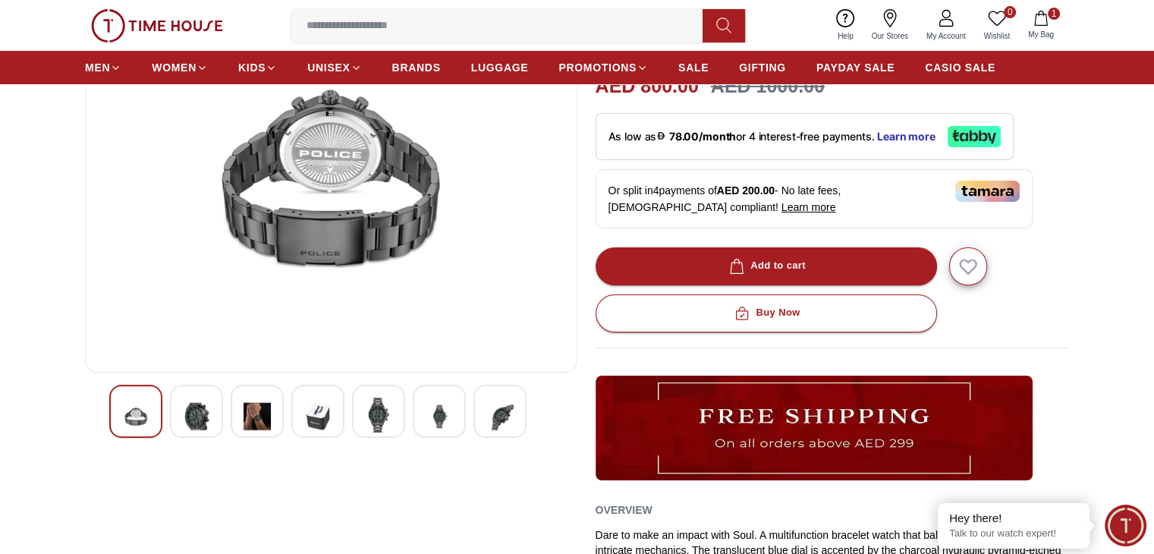
scroll to position [149, 0]
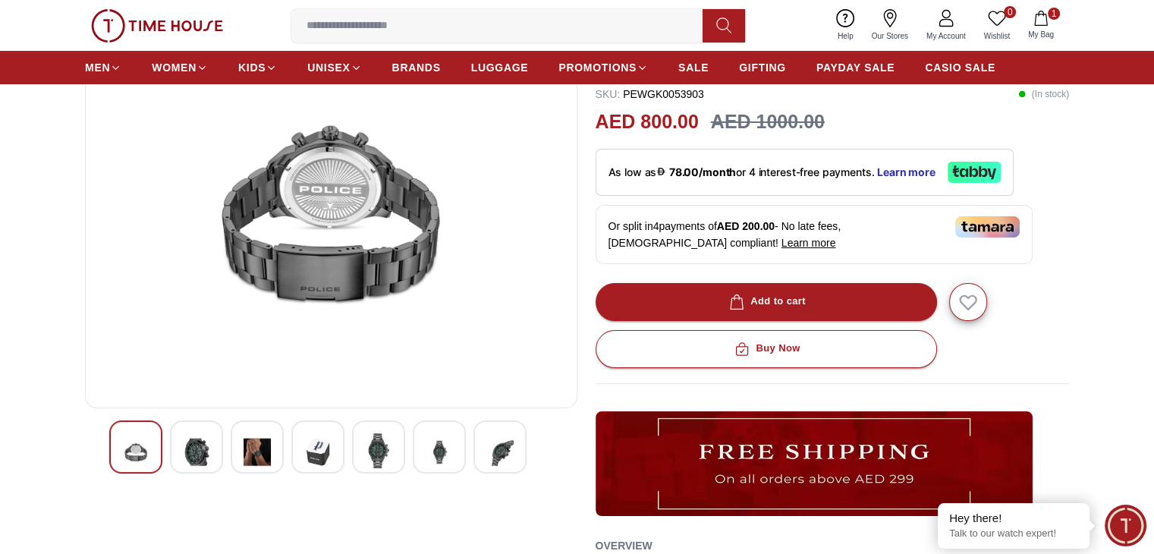
click at [321, 445] on img at bounding box center [317, 451] width 27 height 37
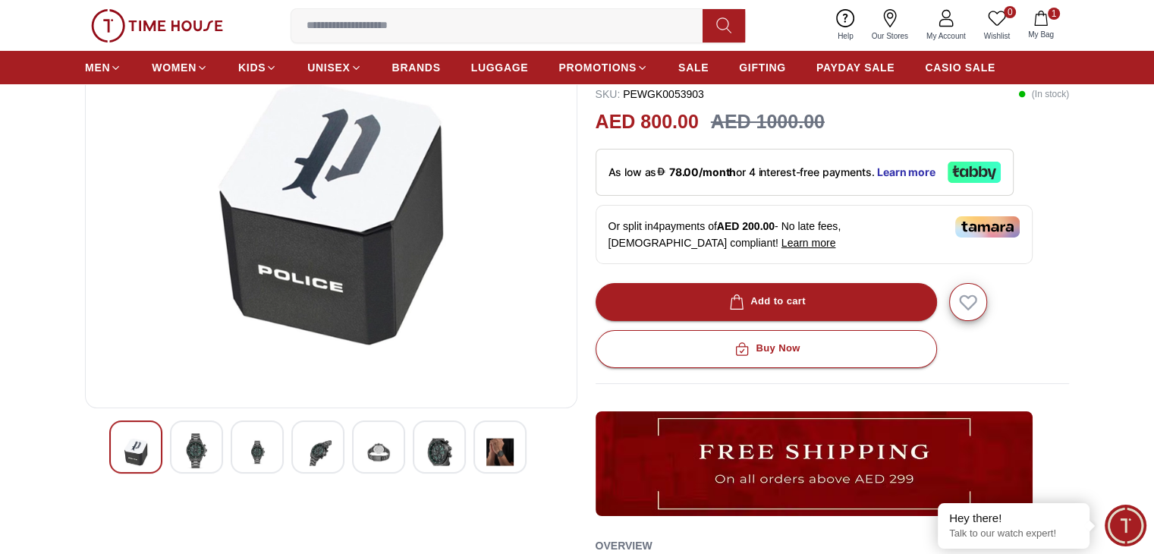
click at [385, 447] on img at bounding box center [378, 451] width 27 height 37
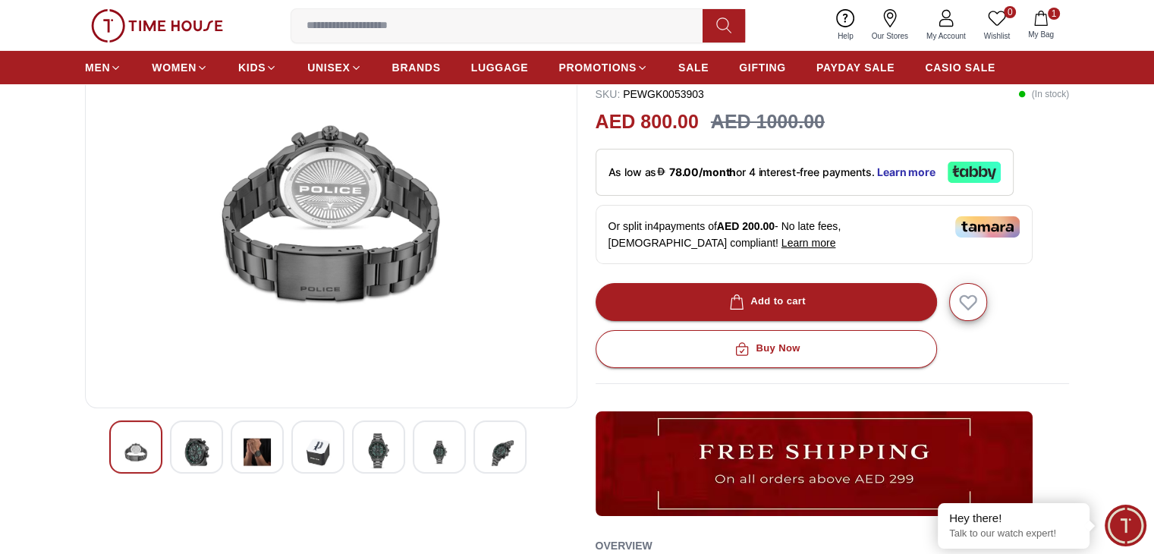
click at [442, 447] on img at bounding box center [439, 451] width 27 height 37
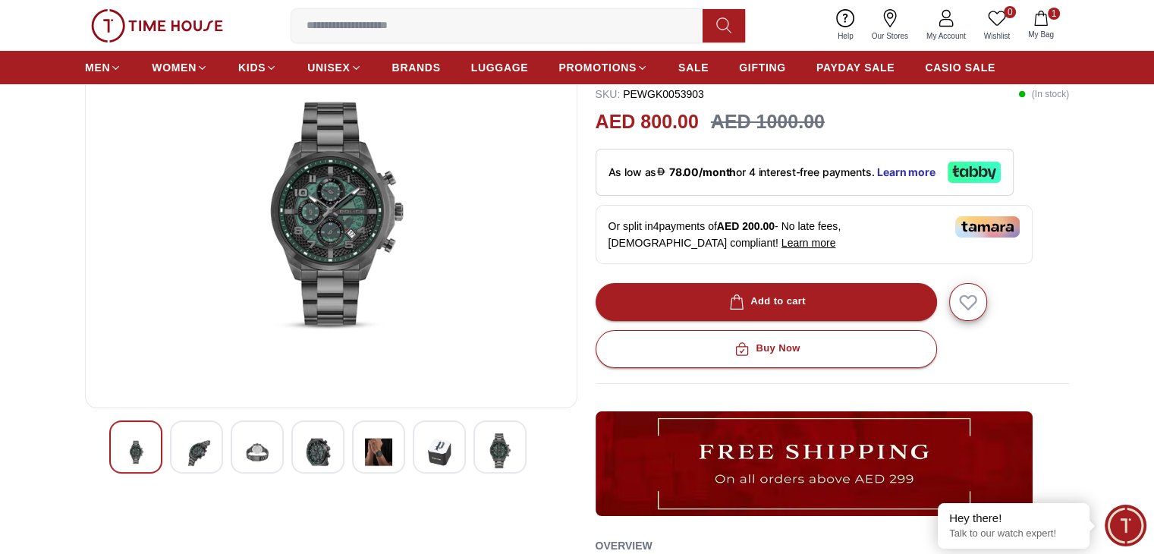
click at [504, 455] on img at bounding box center [499, 450] width 27 height 35
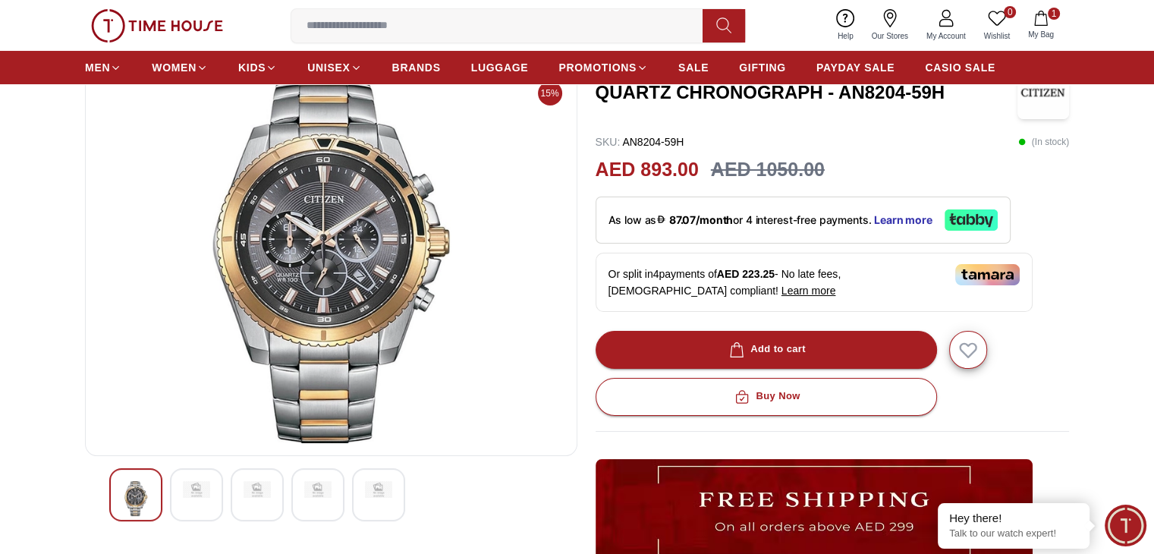
scroll to position [68, 0]
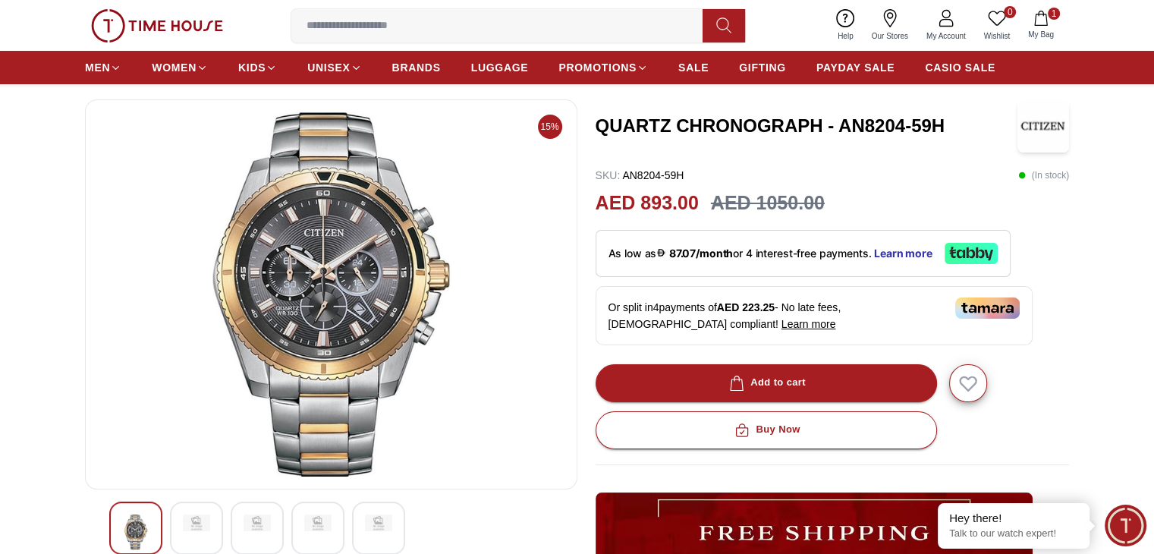
click at [194, 525] on img at bounding box center [196, 522] width 27 height 17
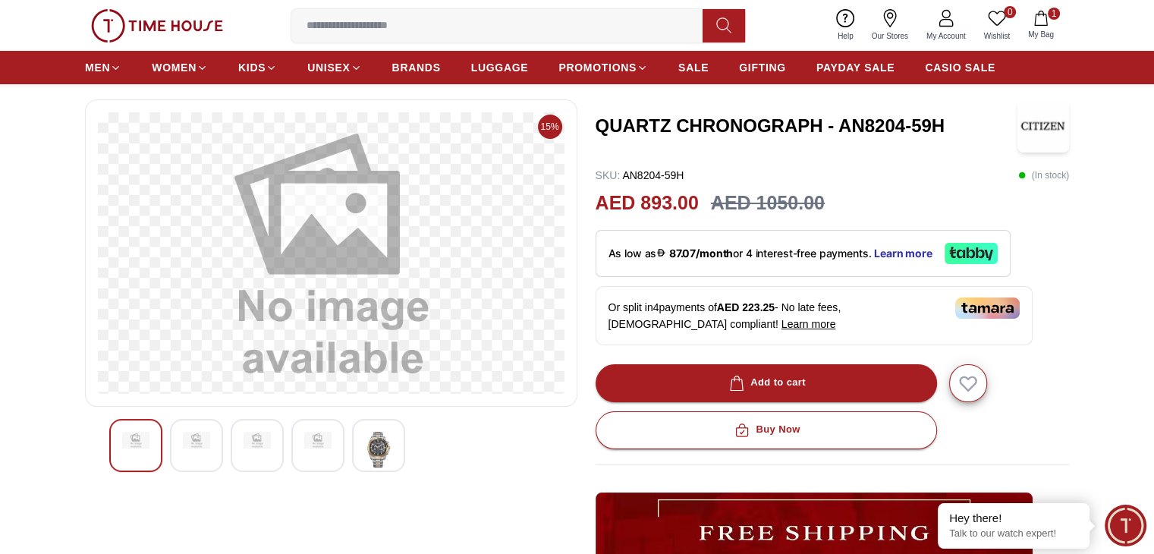
click at [383, 435] on img at bounding box center [378, 449] width 27 height 35
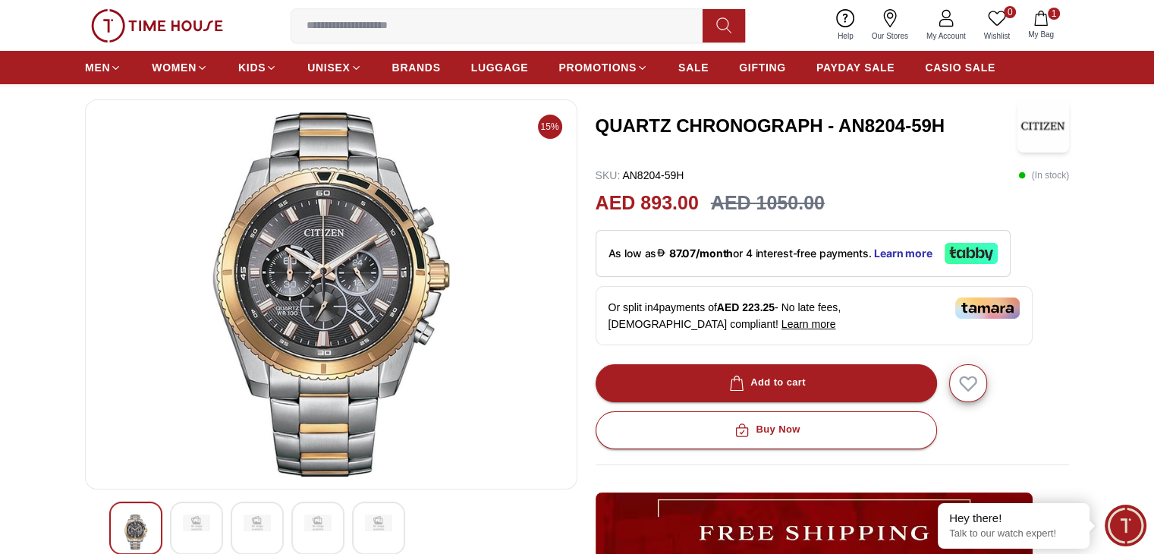
click at [310, 309] on img at bounding box center [331, 294] width 467 height 364
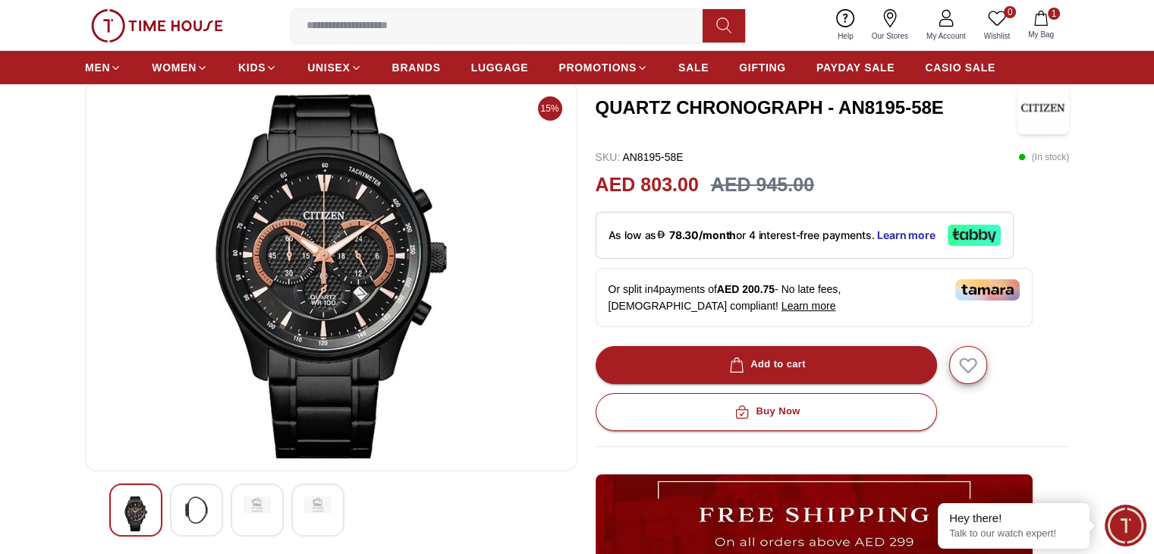
scroll to position [59, 0]
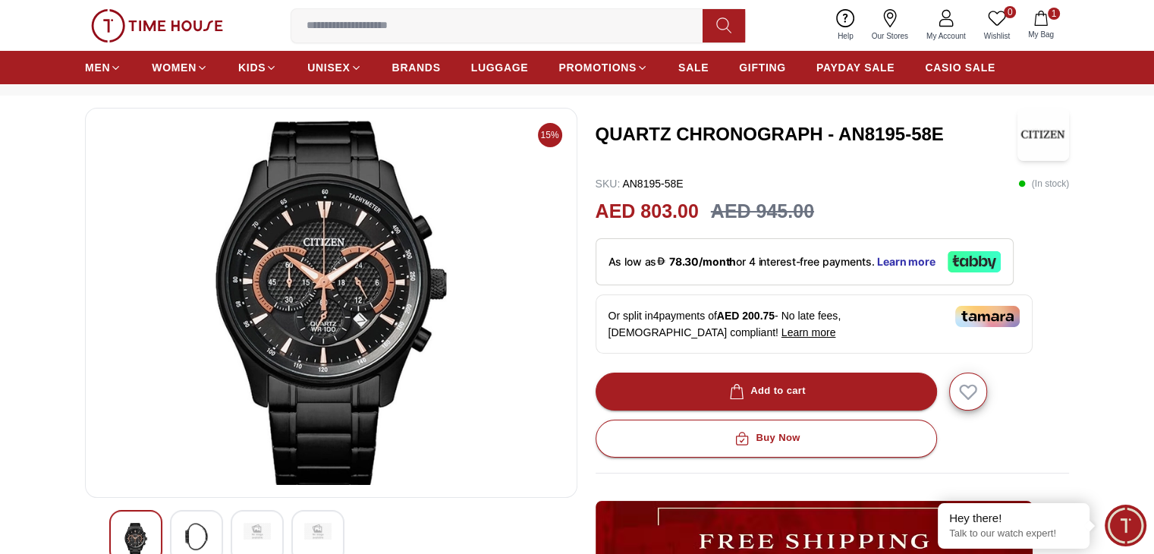
click at [191, 541] on img at bounding box center [196, 536] width 27 height 27
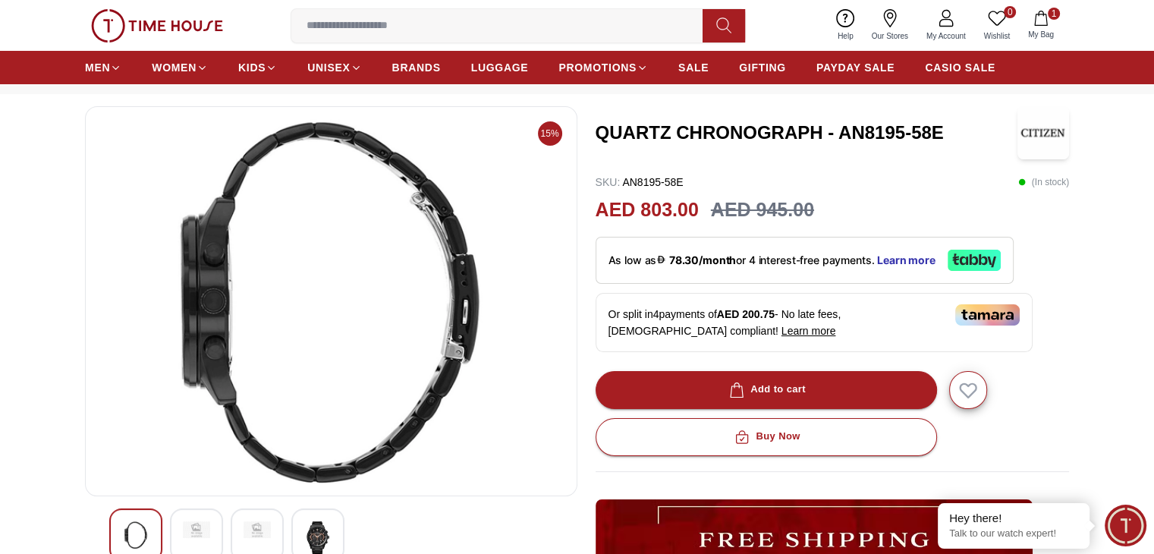
scroll to position [73, 0]
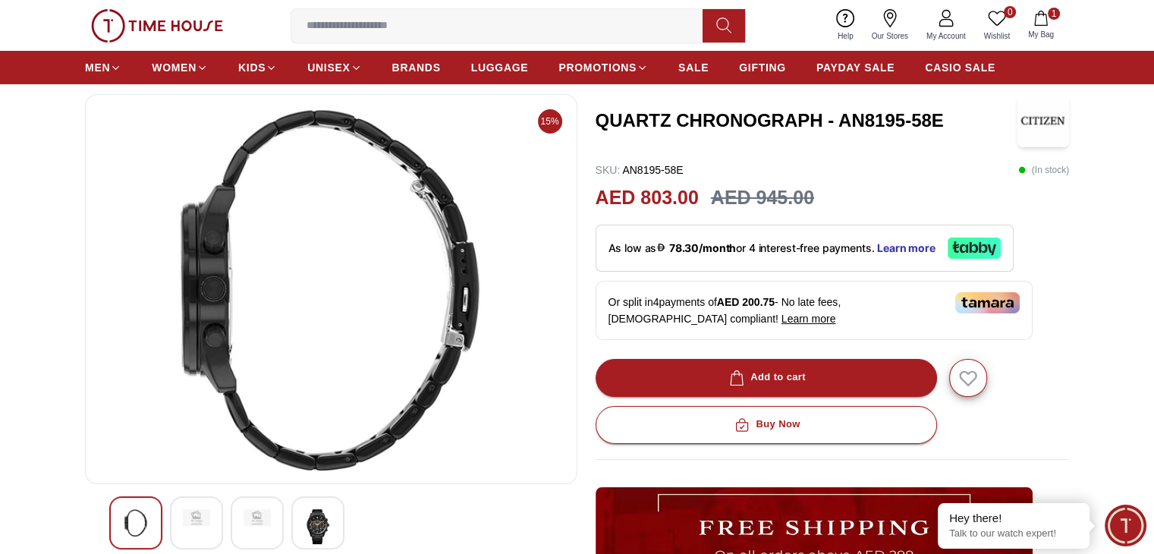
click at [323, 527] on img at bounding box center [317, 526] width 27 height 35
